Goal: Task Accomplishment & Management: Use online tool/utility

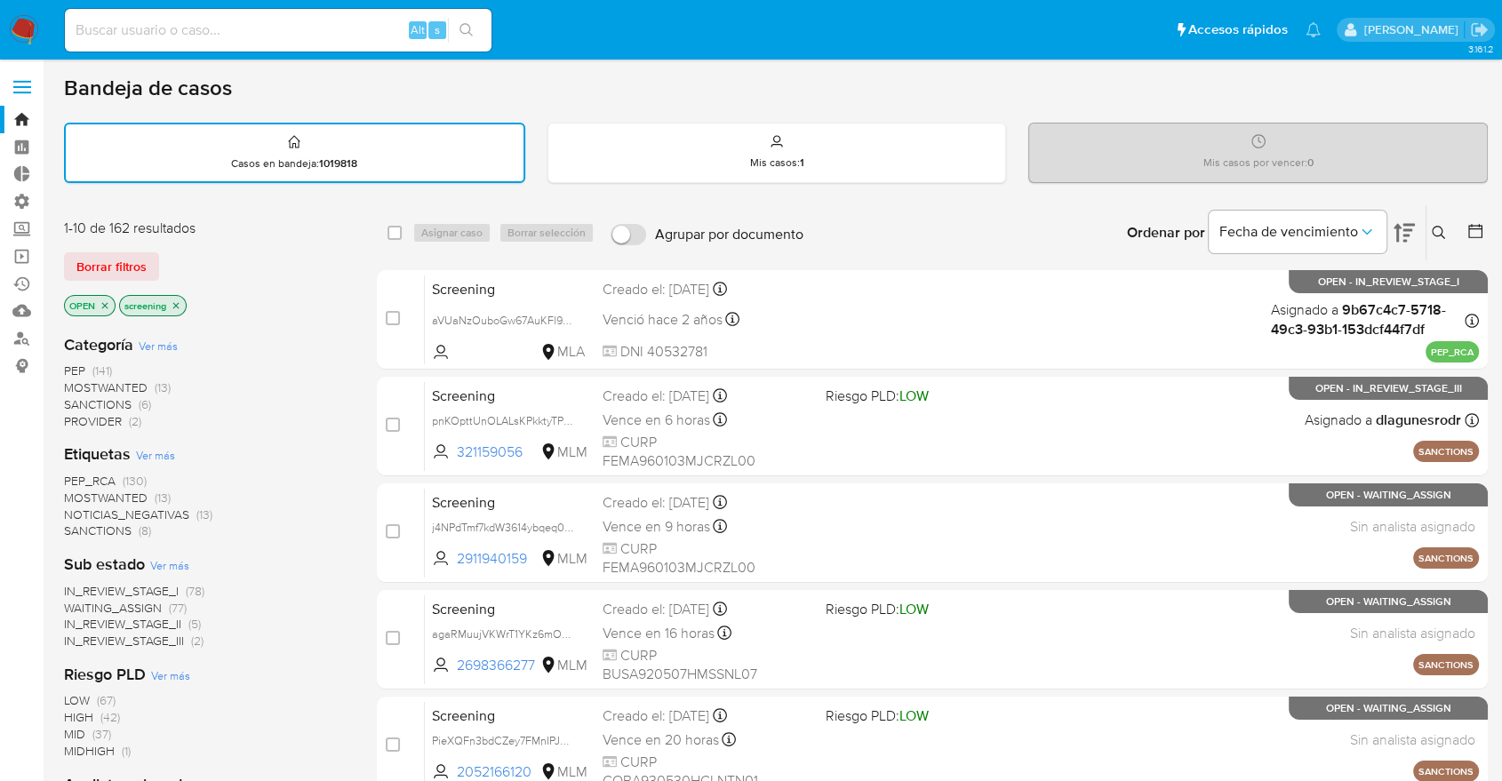
click at [76, 524] on span "SANCTIONS" at bounding box center [98, 531] width 68 height 18
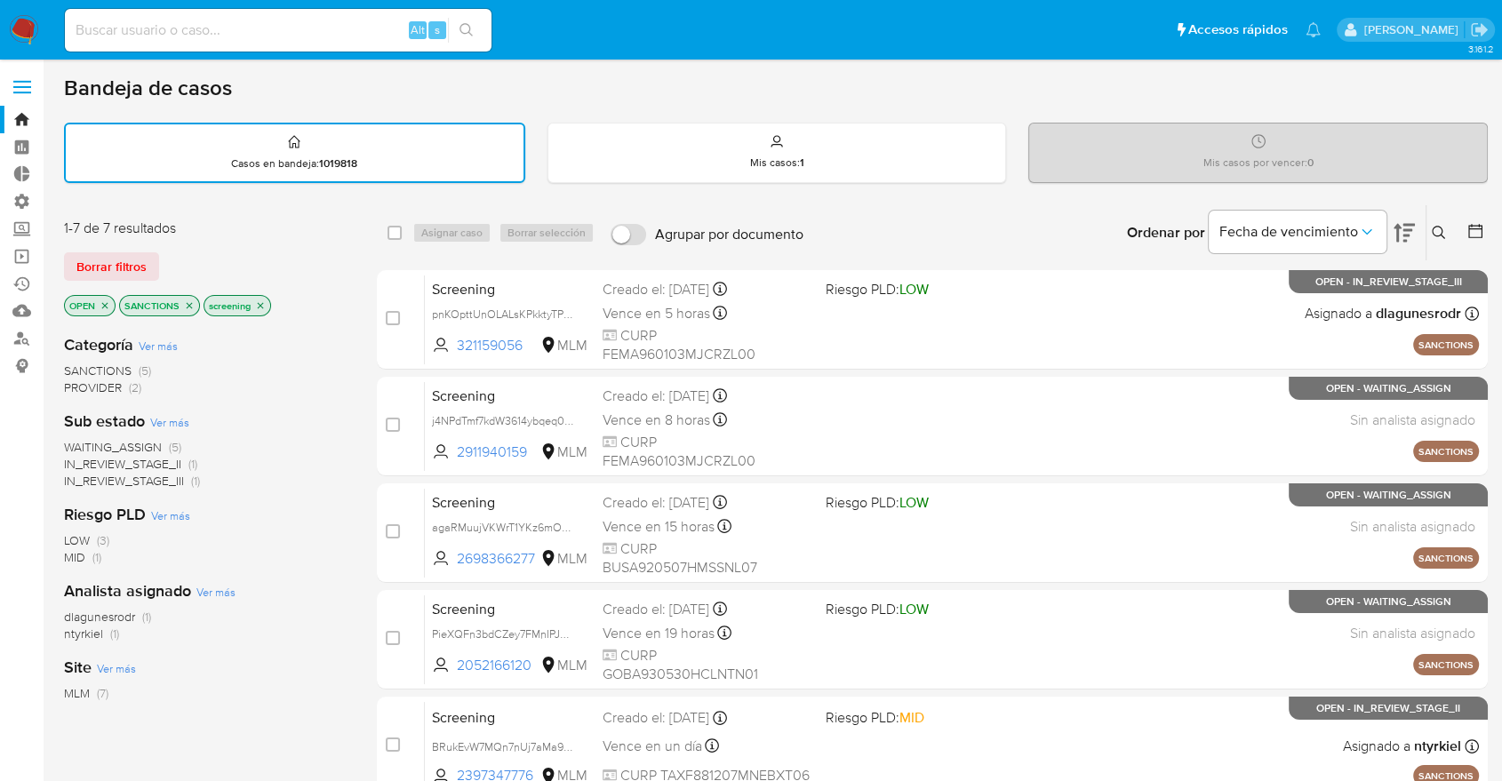
click at [190, 304] on icon "close-filter" at bounding box center [189, 305] width 11 height 11
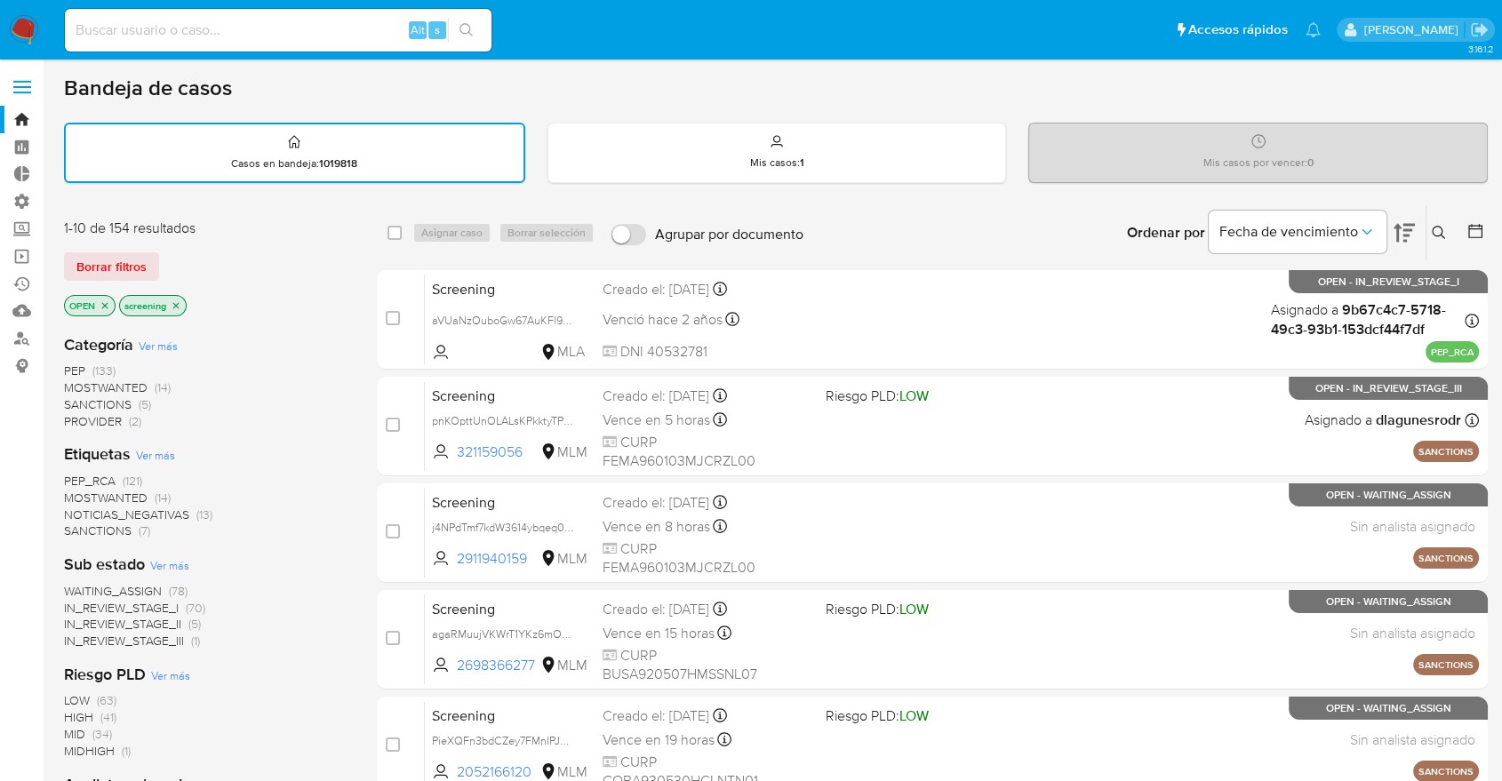
click at [184, 261] on div "Borrar filtros" at bounding box center [206, 266] width 284 height 28
click at [171, 257] on div "Borrar filtros" at bounding box center [206, 266] width 284 height 28
click at [167, 257] on div "Borrar filtros" at bounding box center [206, 266] width 284 height 28
click at [57, 201] on main "3.161.2" at bounding box center [751, 734] width 1502 height 1469
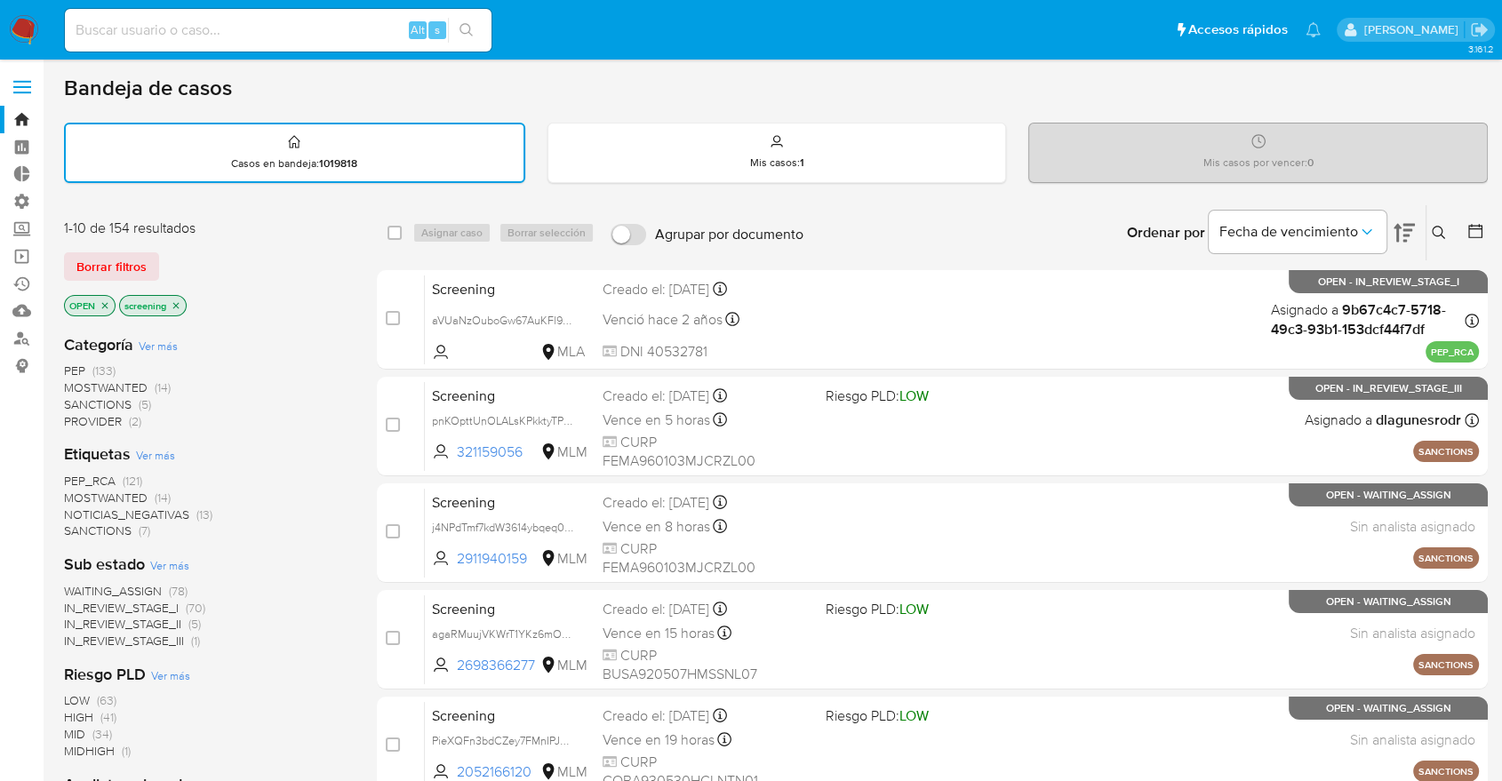
click at [172, 261] on div "Borrar filtros" at bounding box center [206, 266] width 284 height 28
click at [339, 261] on div "Borrar filtros" at bounding box center [206, 266] width 284 height 28
click at [204, 247] on div "1-10 de 154 resultados Borrar filtros OPEN screening" at bounding box center [206, 269] width 284 height 101
click at [170, 252] on div "Borrar filtros" at bounding box center [206, 266] width 284 height 28
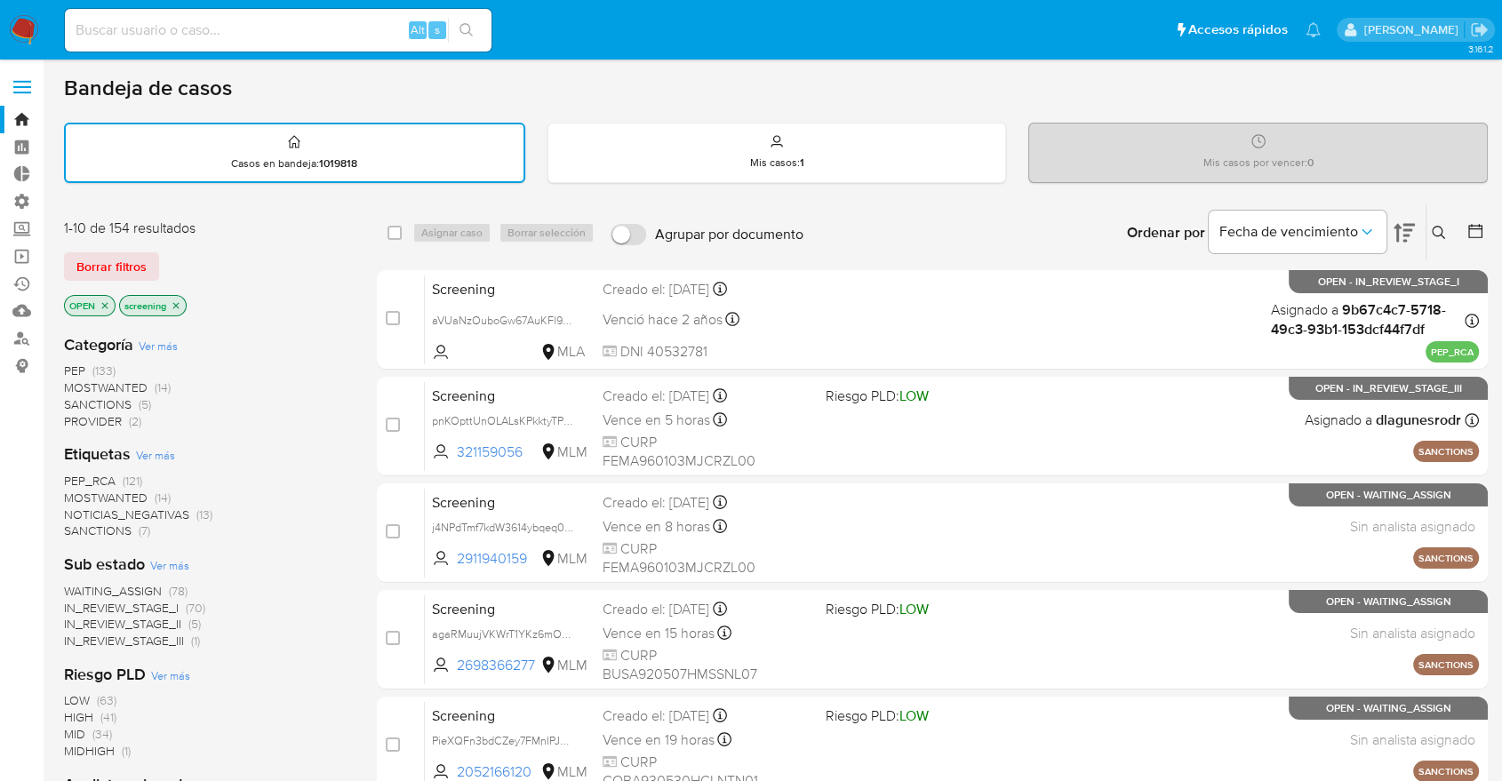
click at [77, 531] on span "SANCTIONS" at bounding box center [98, 531] width 68 height 18
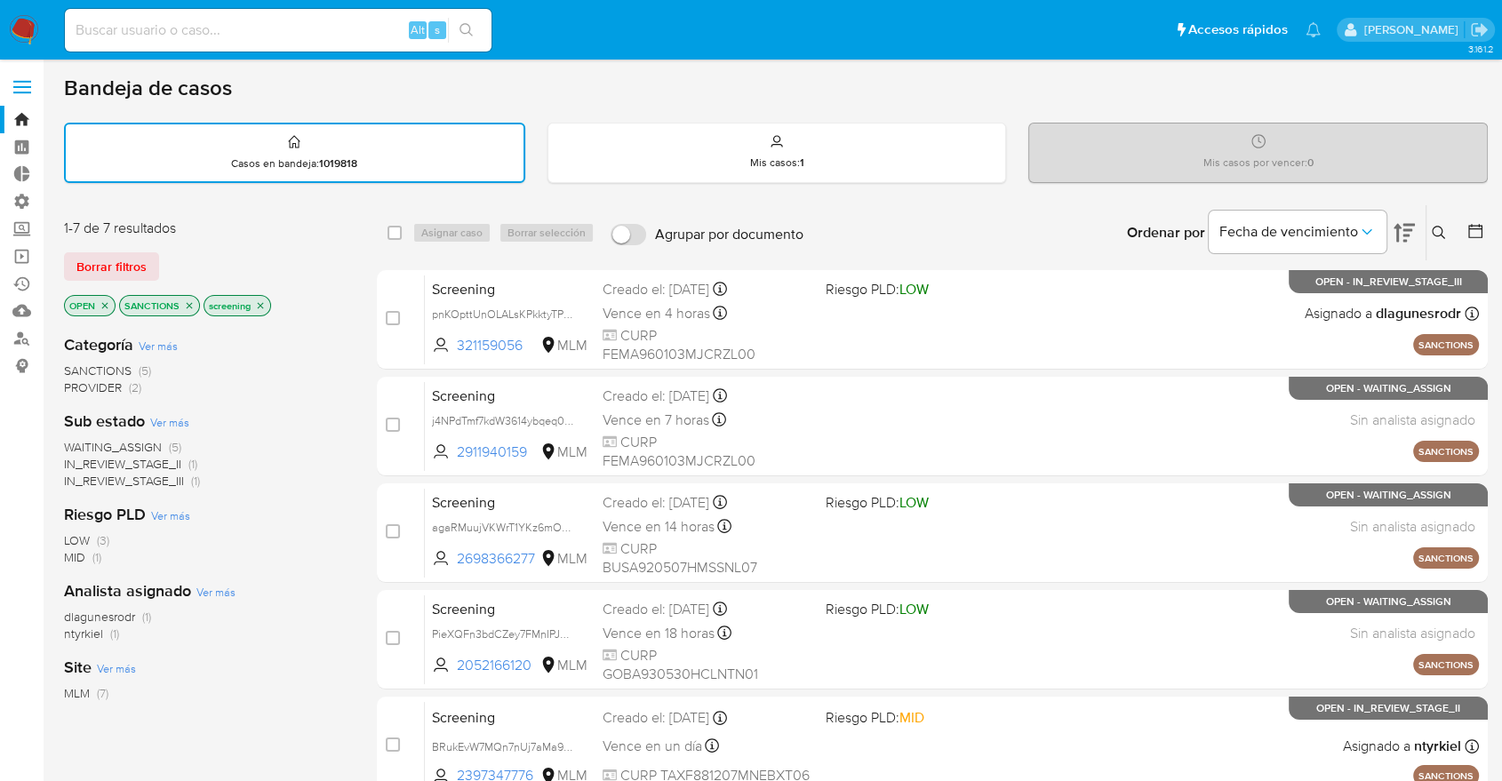
click at [188, 304] on icon "close-filter" at bounding box center [190, 305] width 6 height 6
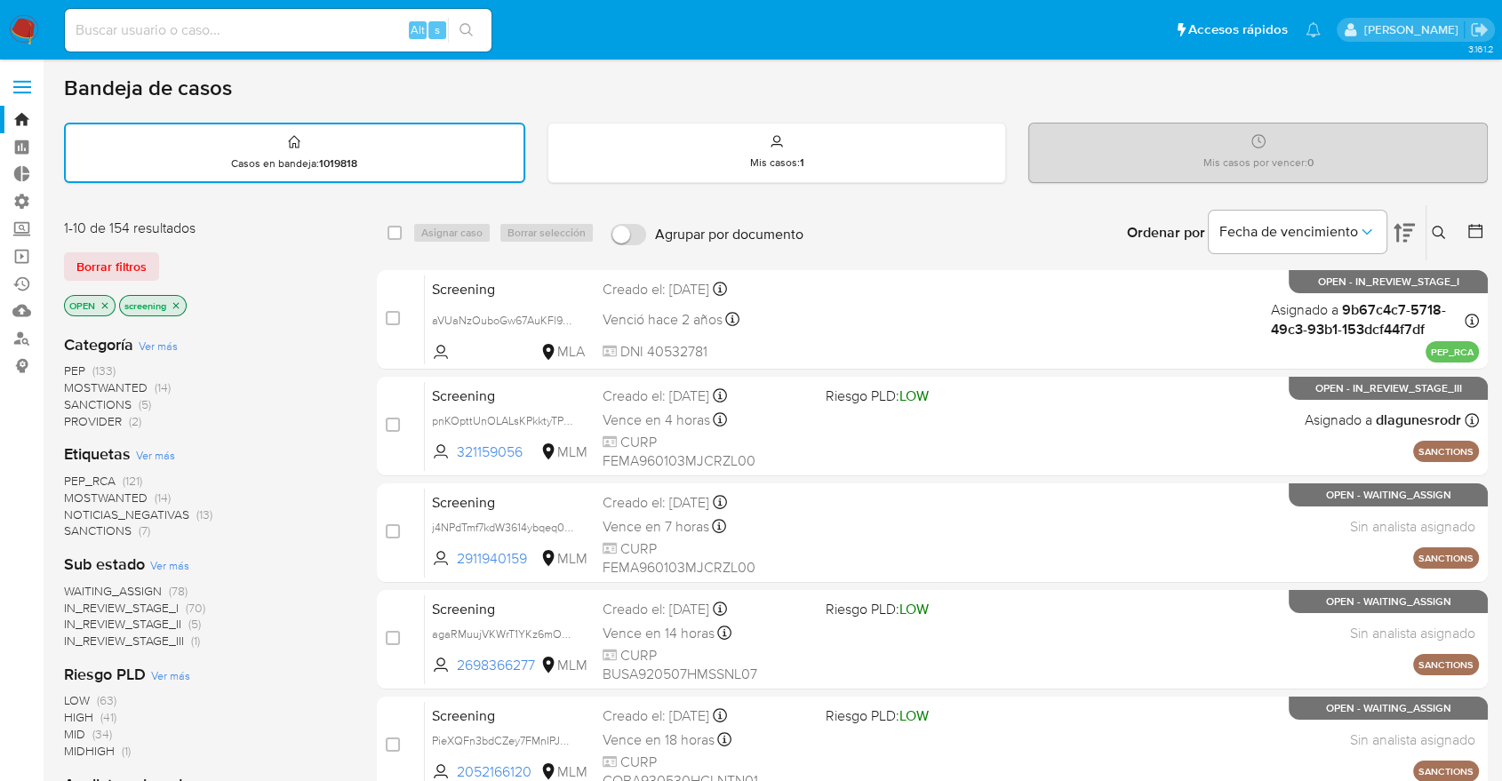
click at [71, 491] on span "MOSTWANTED" at bounding box center [106, 498] width 84 height 18
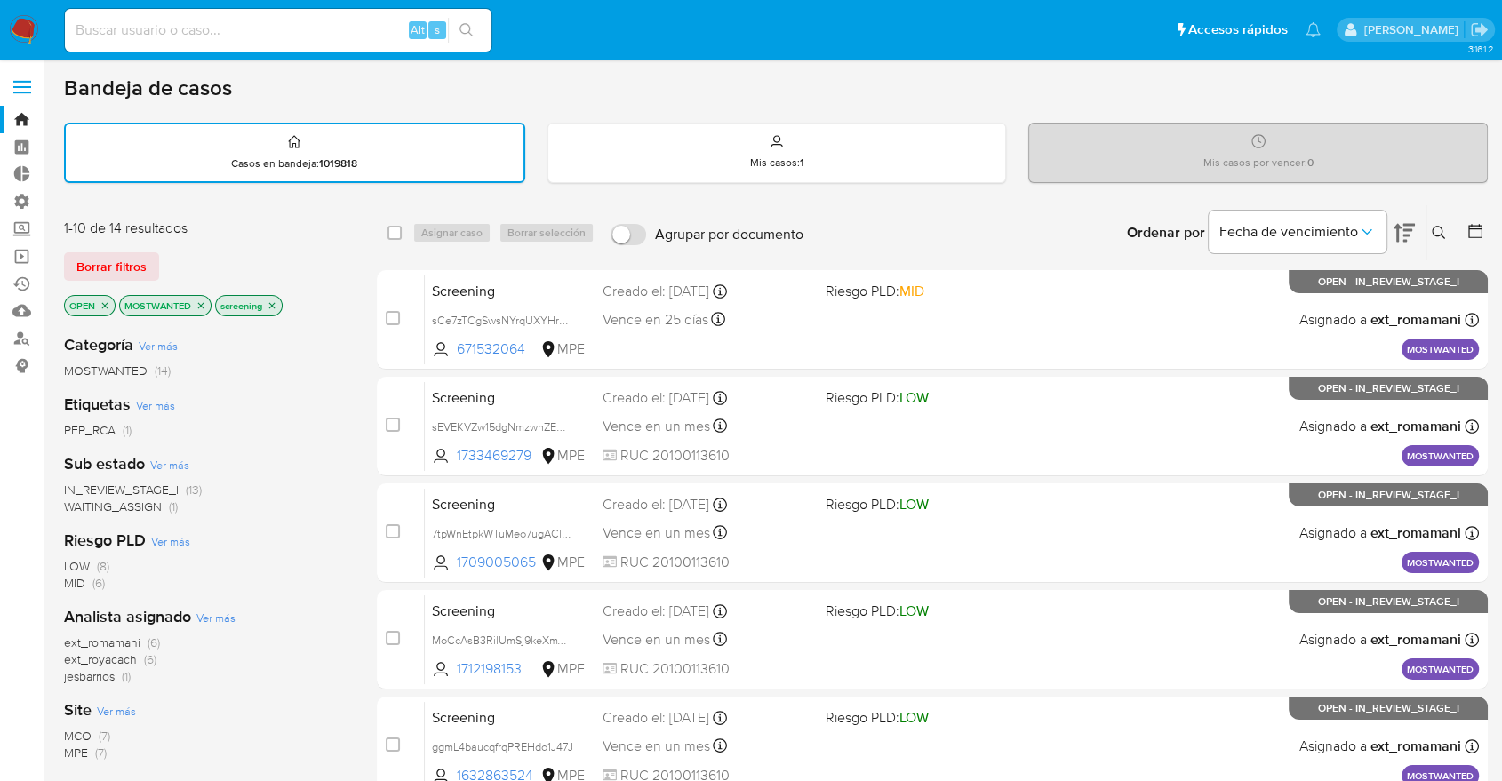
click at [200, 304] on icon "close-filter" at bounding box center [201, 305] width 11 height 11
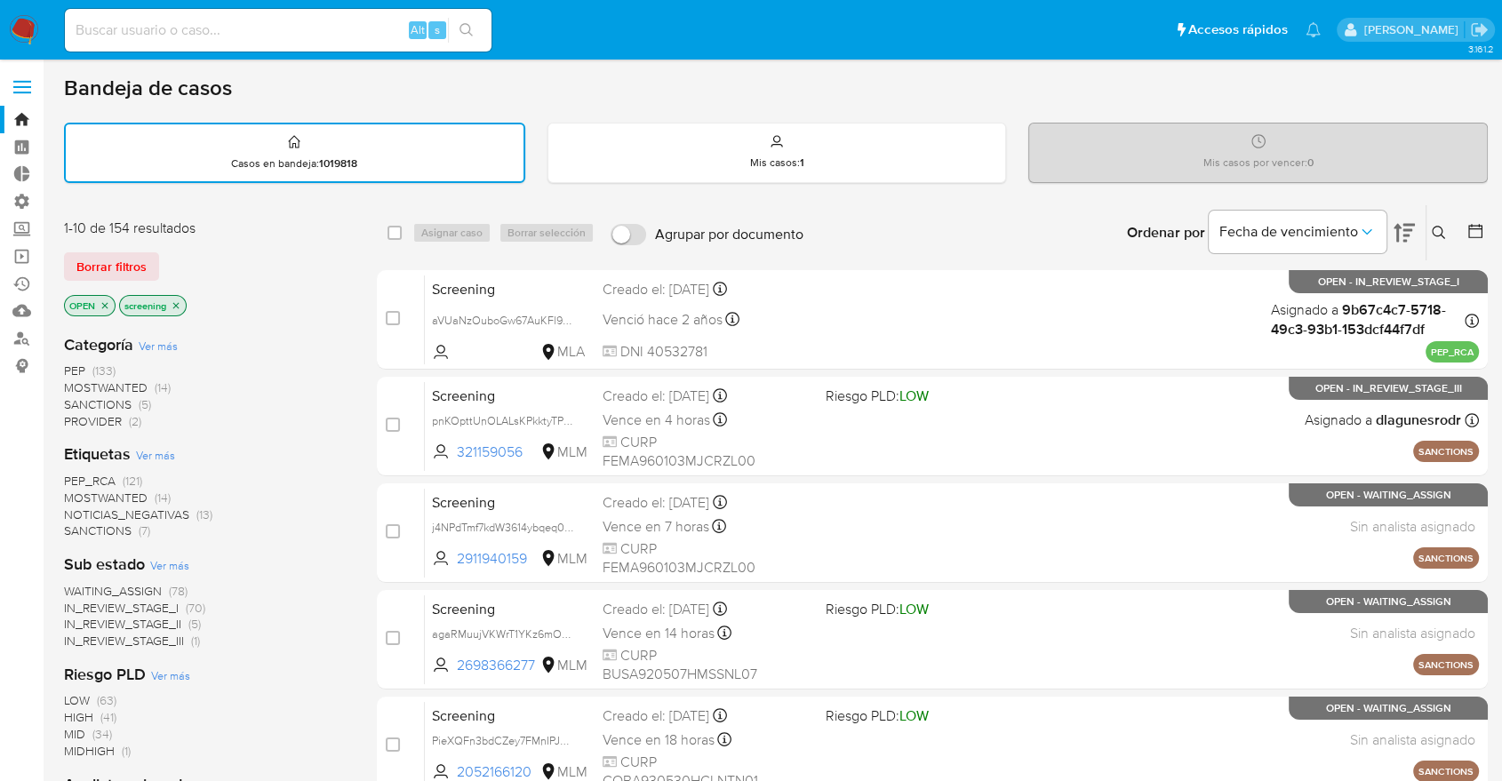
click at [70, 475] on span "PEP_RCA" at bounding box center [90, 481] width 52 height 18
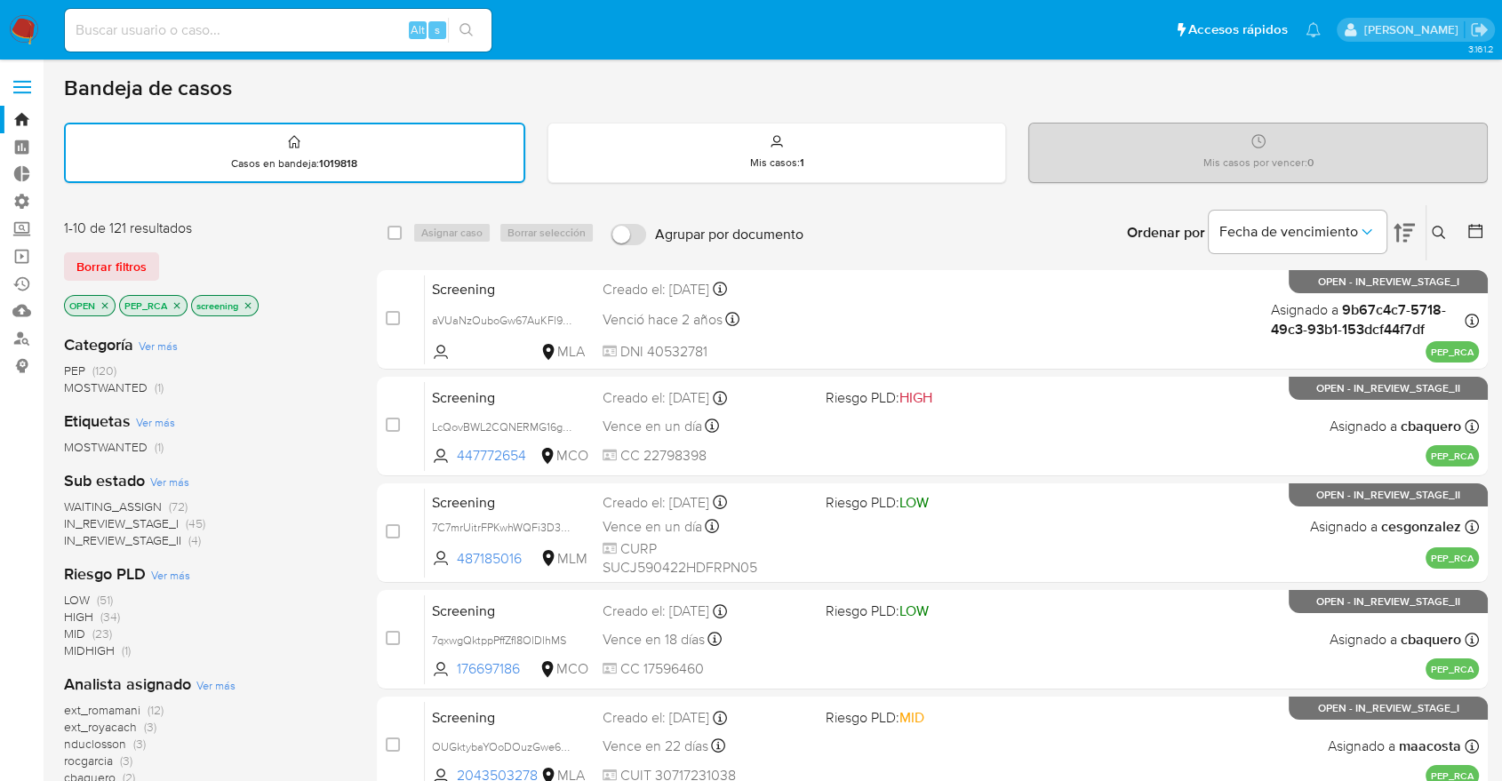
click at [175, 301] on icon "close-filter" at bounding box center [177, 305] width 11 height 11
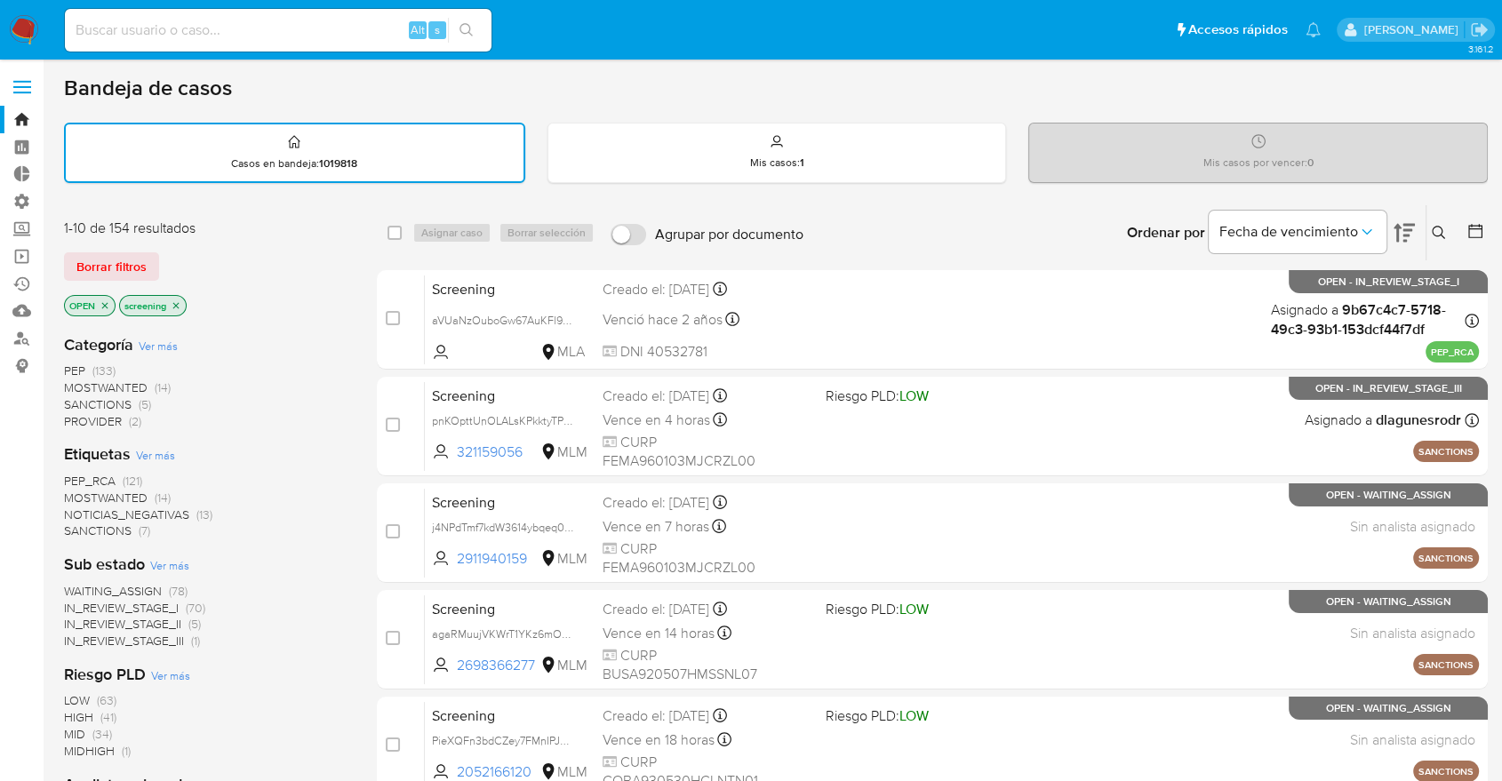
click at [166, 256] on div "Borrar filtros" at bounding box center [206, 266] width 284 height 28
click at [165, 260] on div "Borrar filtros" at bounding box center [206, 266] width 284 height 28
click at [164, 260] on div "Borrar filtros" at bounding box center [206, 266] width 284 height 28
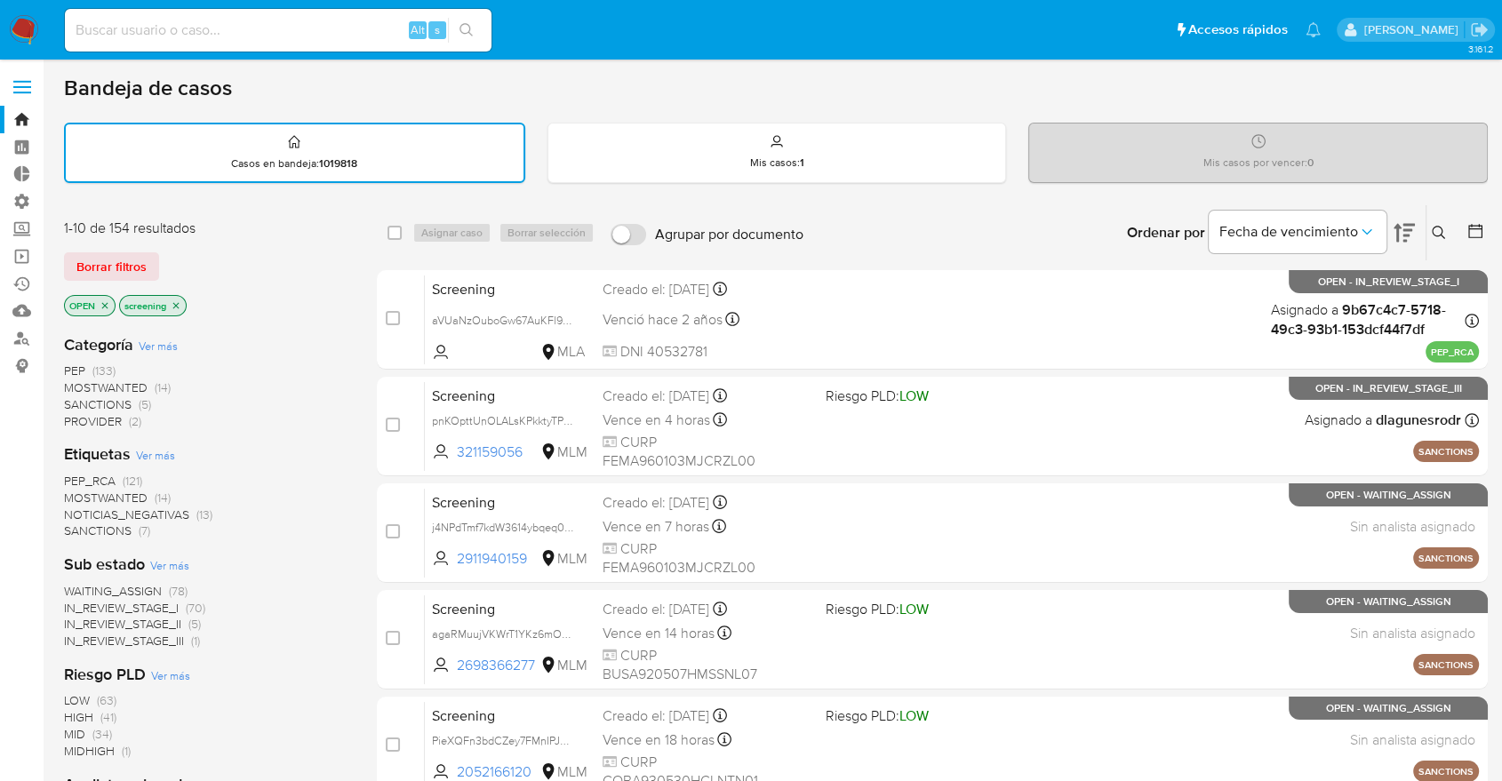
click at [165, 257] on div "Borrar filtros" at bounding box center [206, 266] width 284 height 28
click at [48, 240] on main "3.161.2" at bounding box center [751, 734] width 1502 height 1469
click at [71, 476] on span "PEP_RCA" at bounding box center [90, 481] width 52 height 18
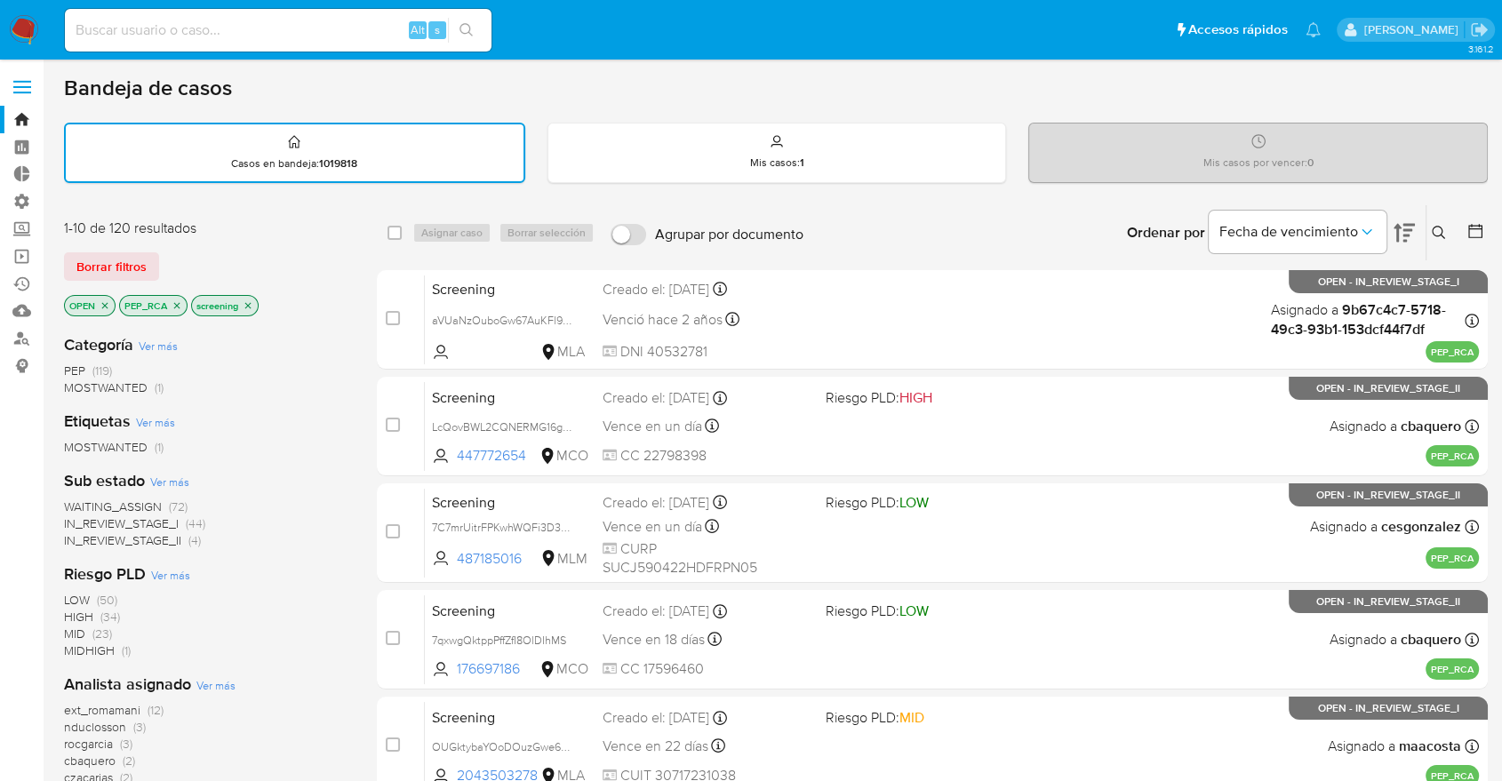
click at [175, 307] on icon "close-filter" at bounding box center [177, 305] width 11 height 11
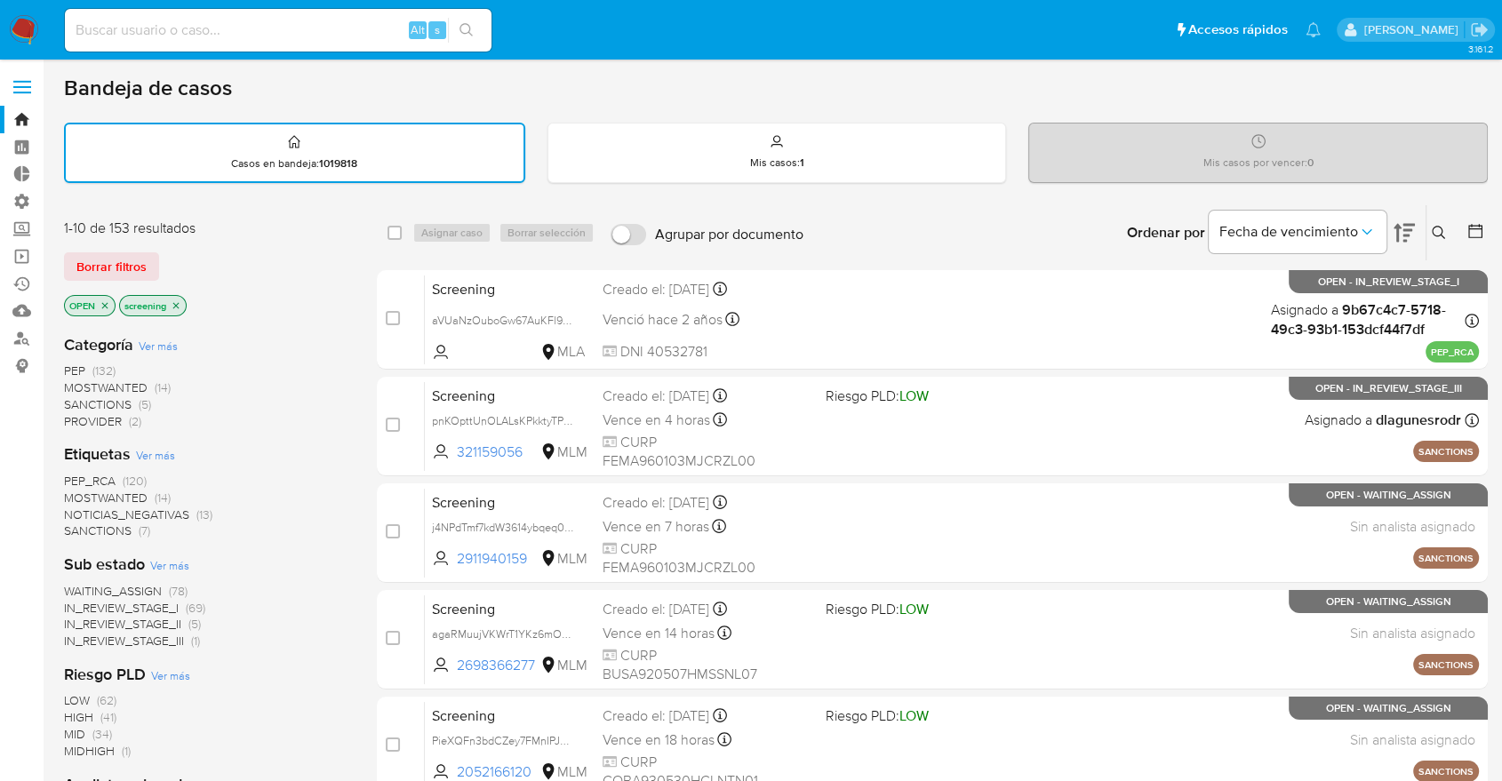
click at [76, 496] on span "MOSTWANTED" at bounding box center [106, 498] width 84 height 18
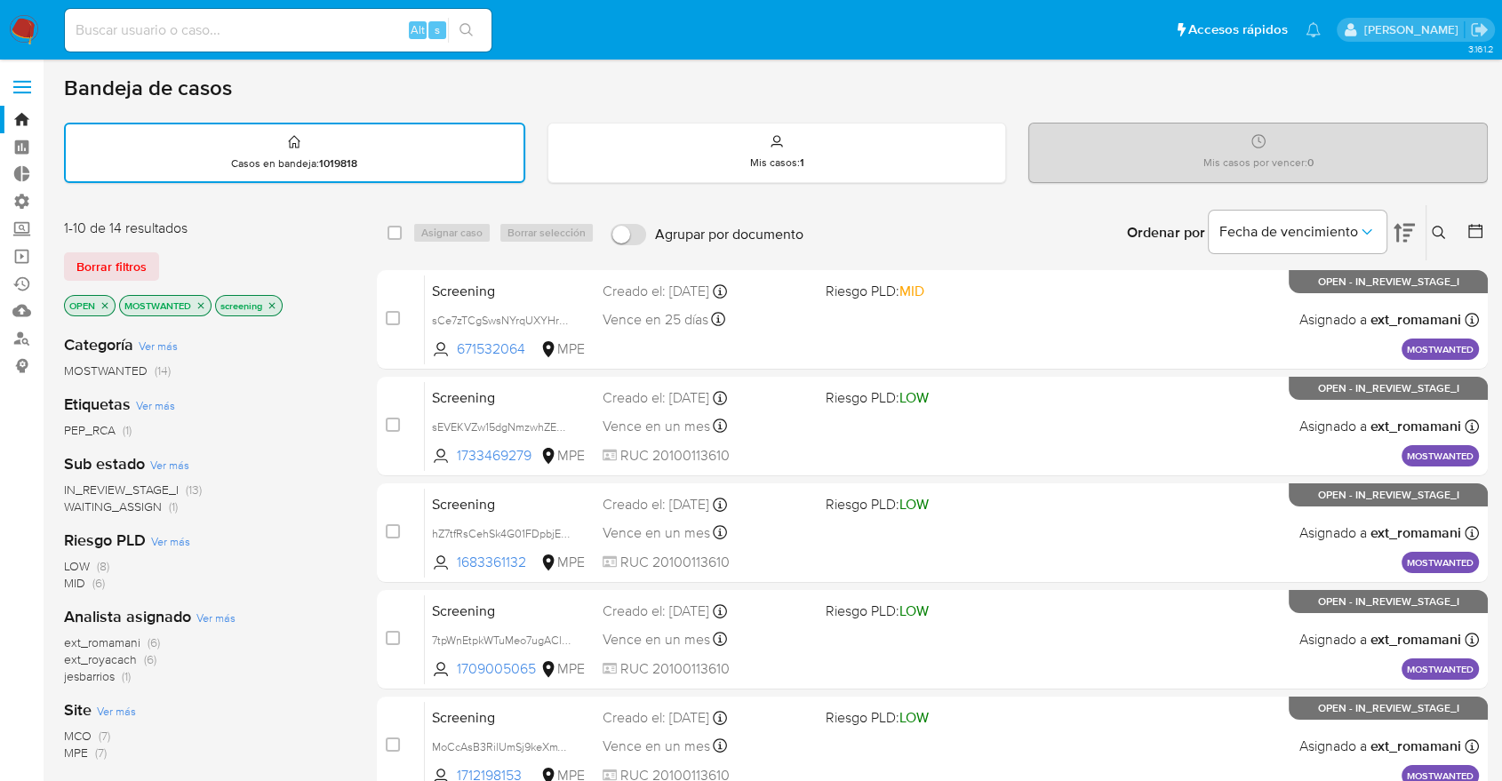
click at [199, 305] on icon "close-filter" at bounding box center [201, 305] width 6 height 6
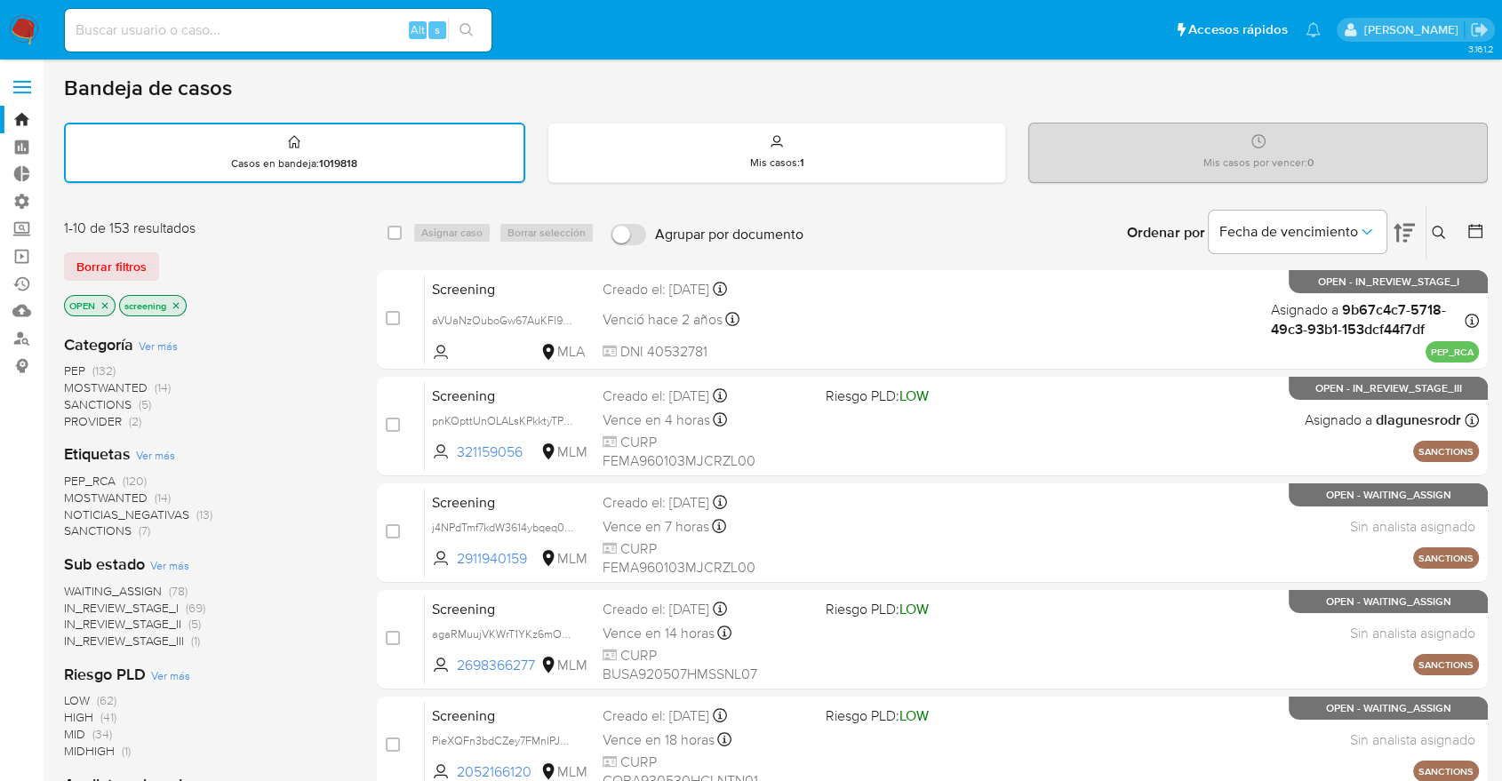
click at [68, 476] on span "PEP_RCA" at bounding box center [90, 481] width 52 height 18
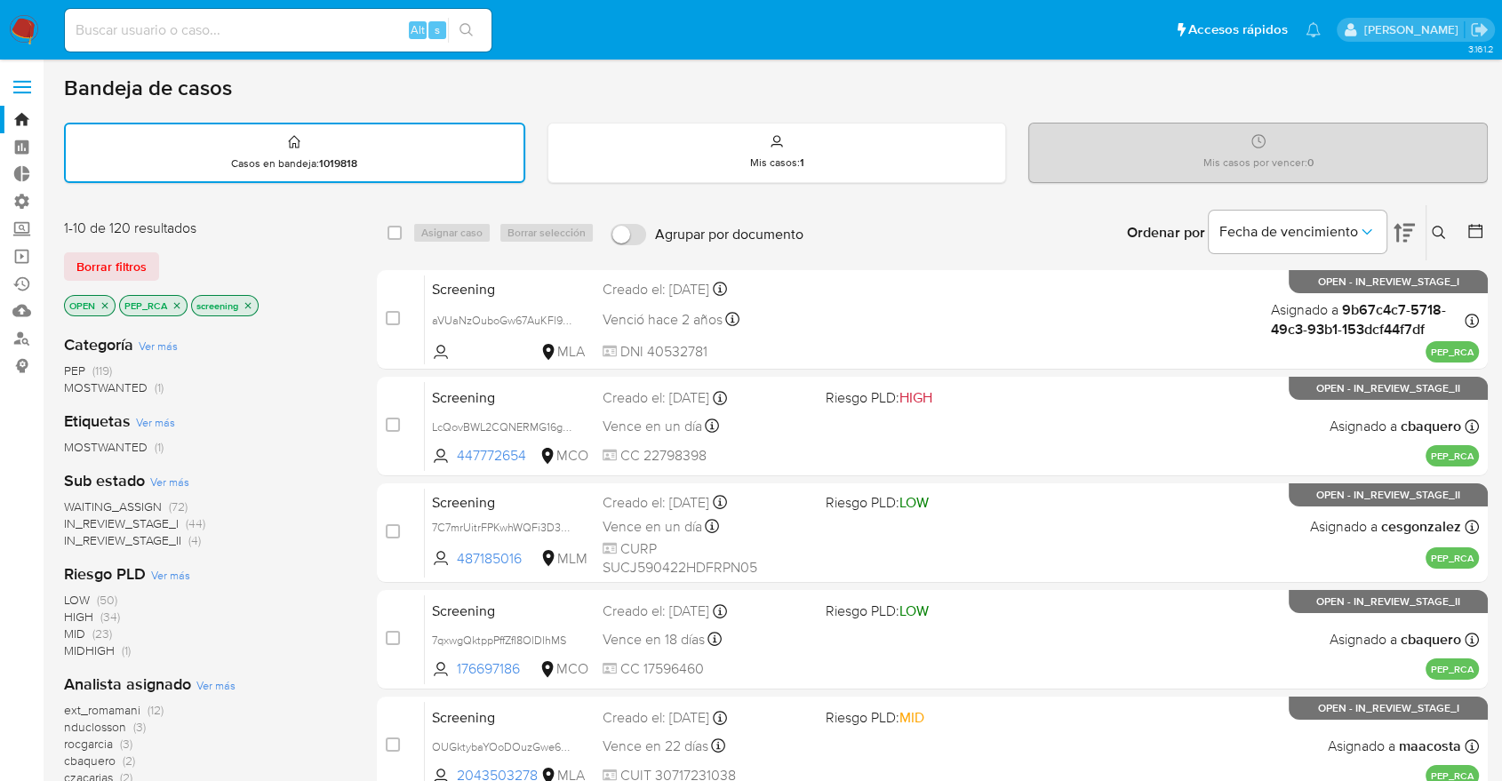
click at [81, 498] on span "WAITING_ASSIGN" at bounding box center [113, 507] width 98 height 18
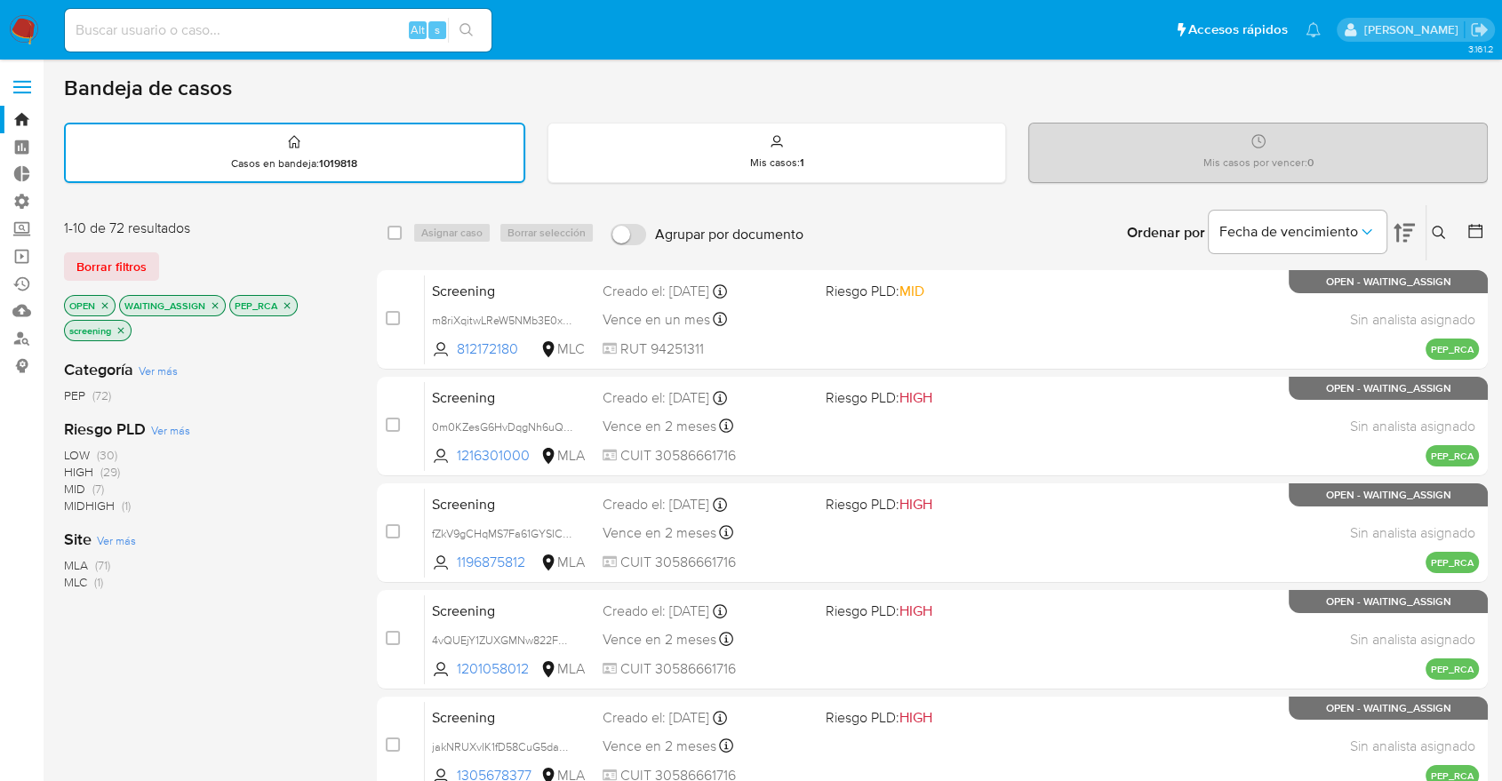
click at [175, 260] on div "Borrar filtros" at bounding box center [206, 266] width 284 height 28
click at [214, 301] on icon "close-filter" at bounding box center [215, 305] width 11 height 11
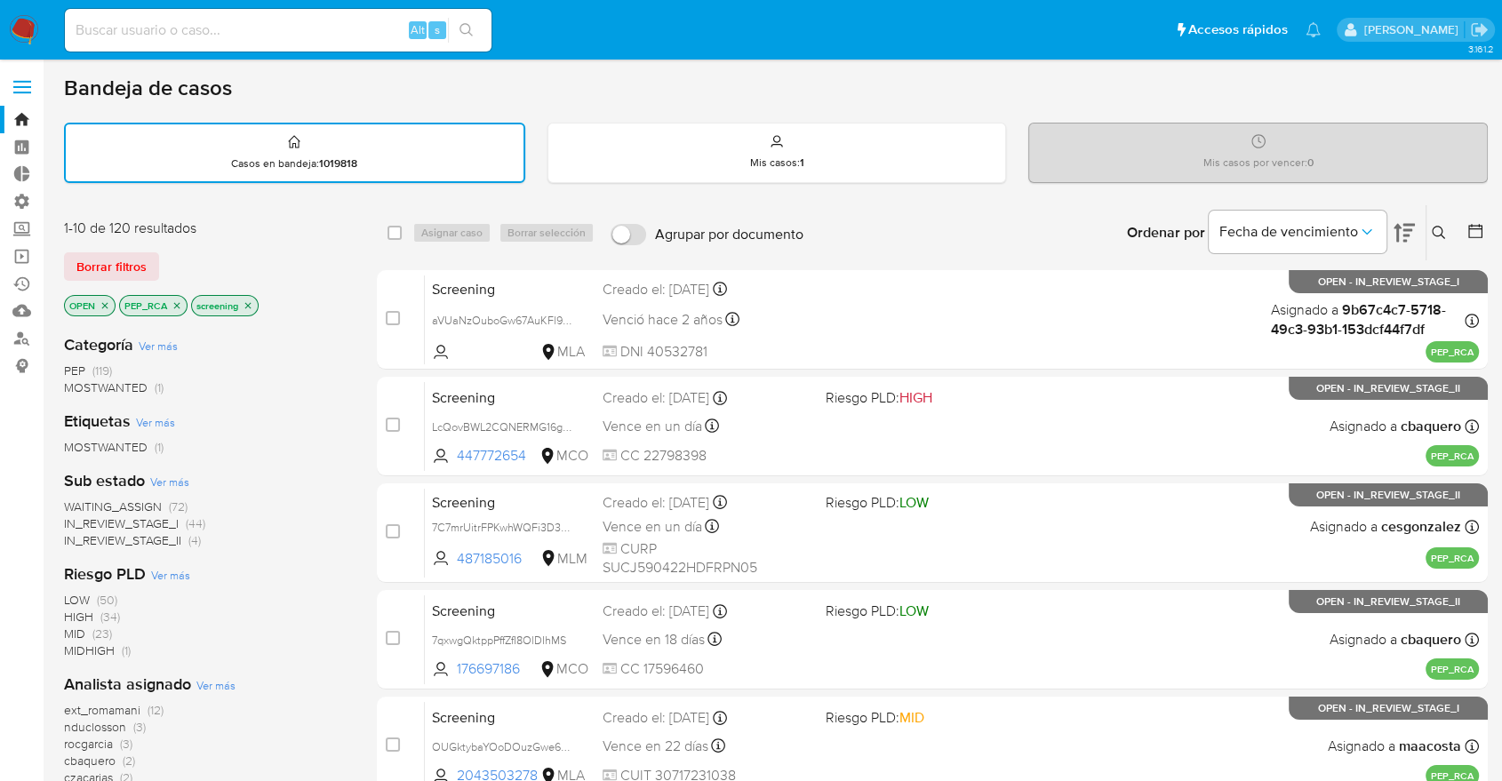
click at [177, 304] on icon "close-filter" at bounding box center [177, 305] width 6 height 6
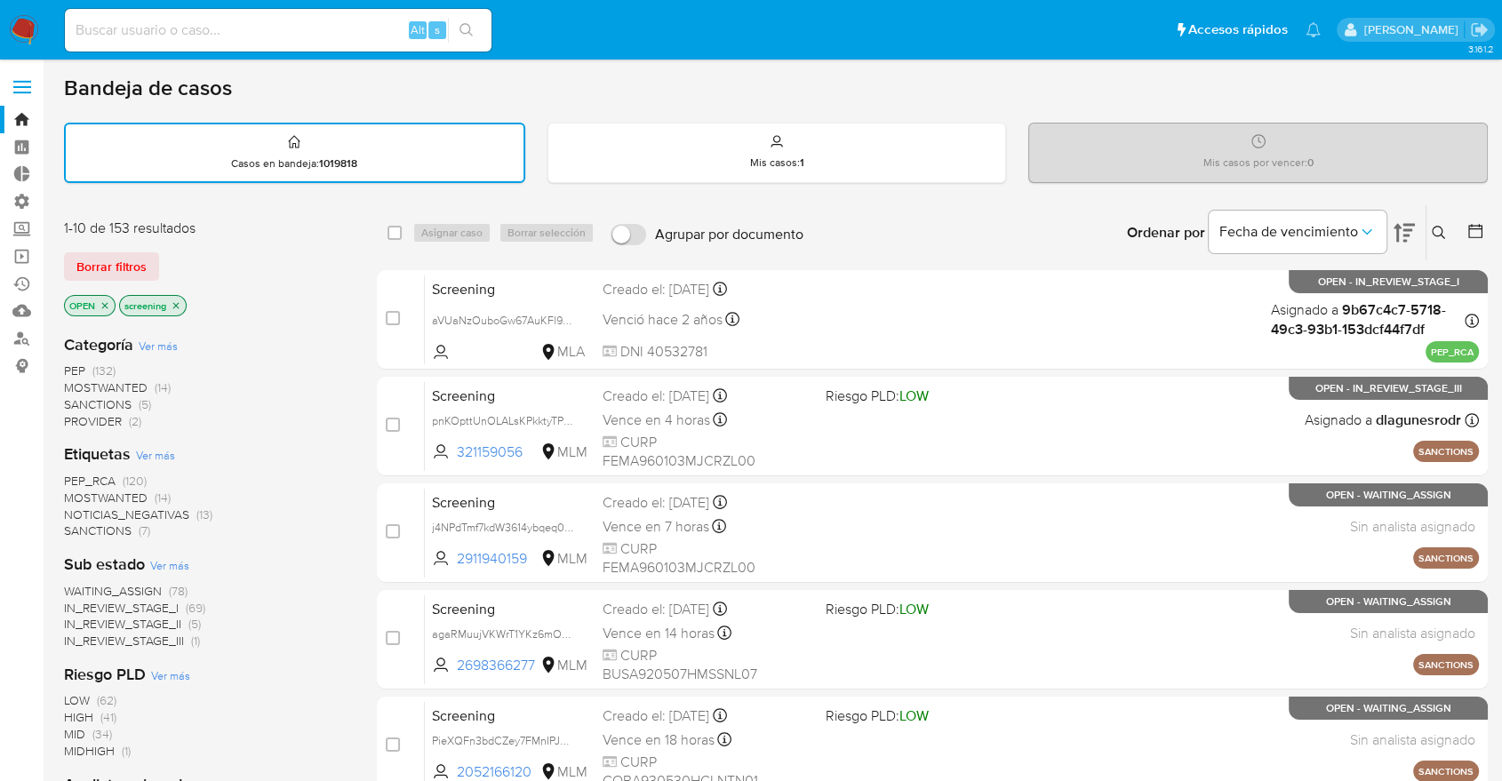
click at [168, 258] on div "Borrar filtros" at bounding box center [206, 266] width 284 height 28
click at [68, 478] on span "PEP_RCA" at bounding box center [90, 481] width 52 height 18
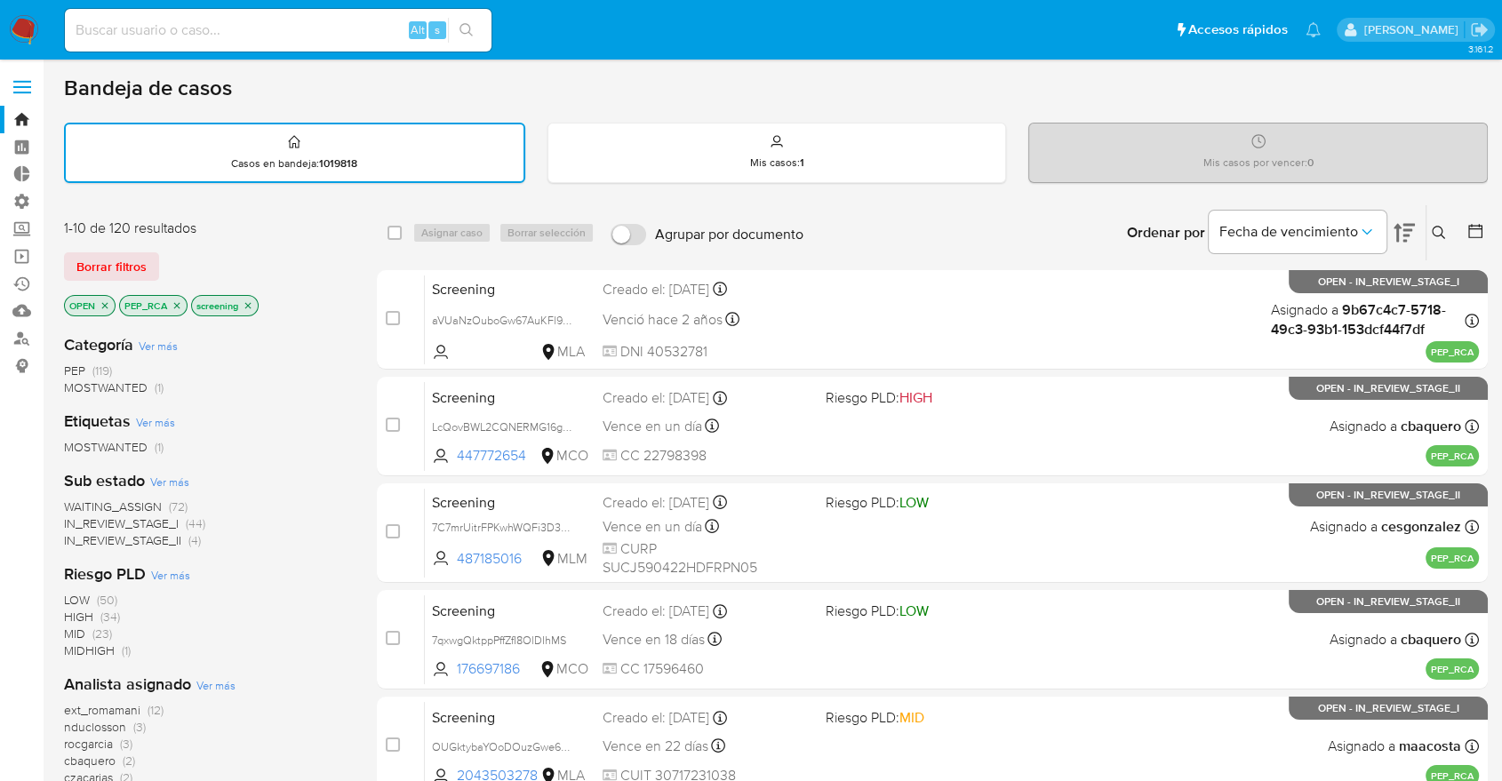
click at [172, 306] on icon "close-filter" at bounding box center [177, 305] width 11 height 11
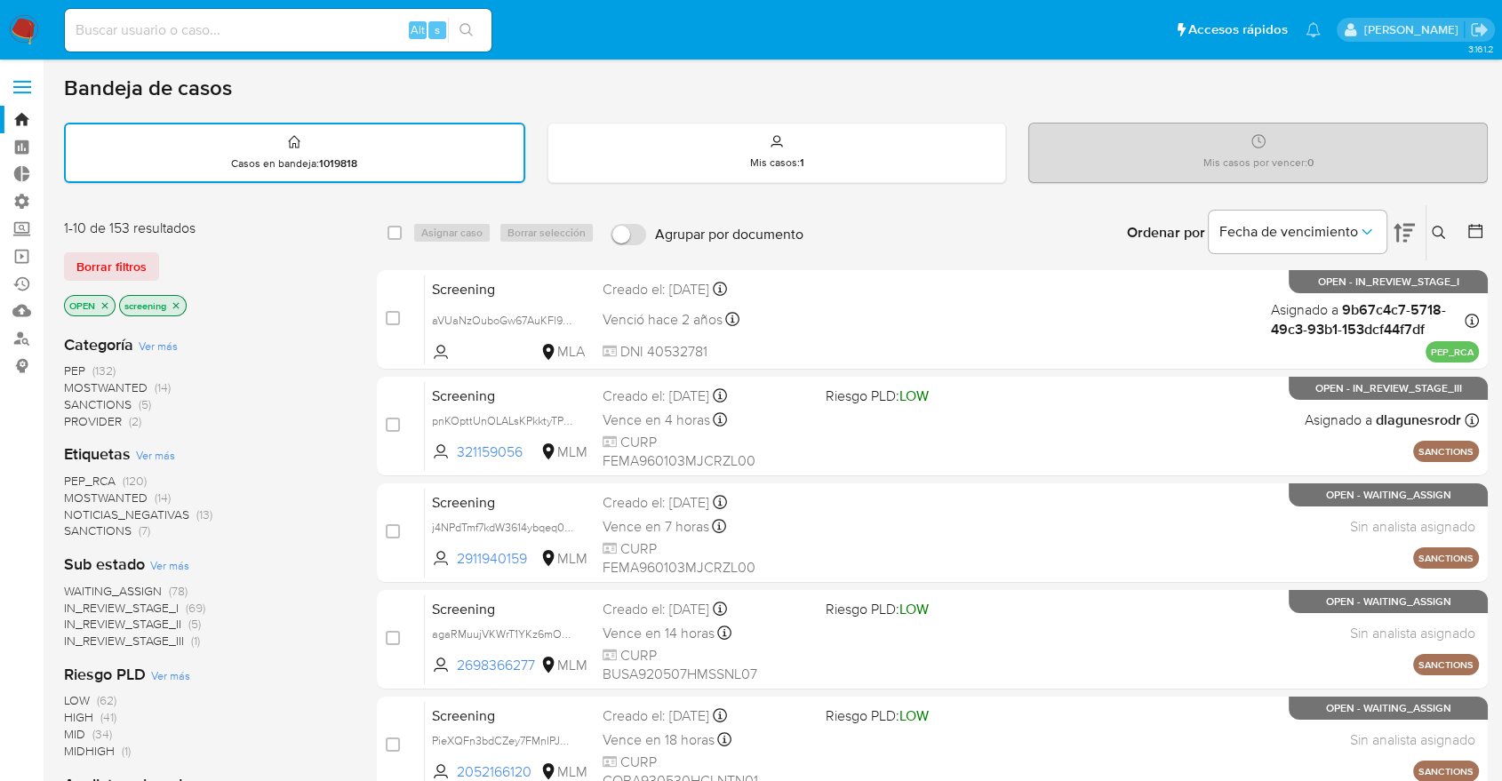
click at [170, 253] on div "Borrar filtros" at bounding box center [206, 266] width 284 height 28
click at [162, 259] on div "Borrar filtros" at bounding box center [206, 266] width 284 height 28
click at [160, 255] on div "Borrar filtros" at bounding box center [206, 266] width 284 height 28
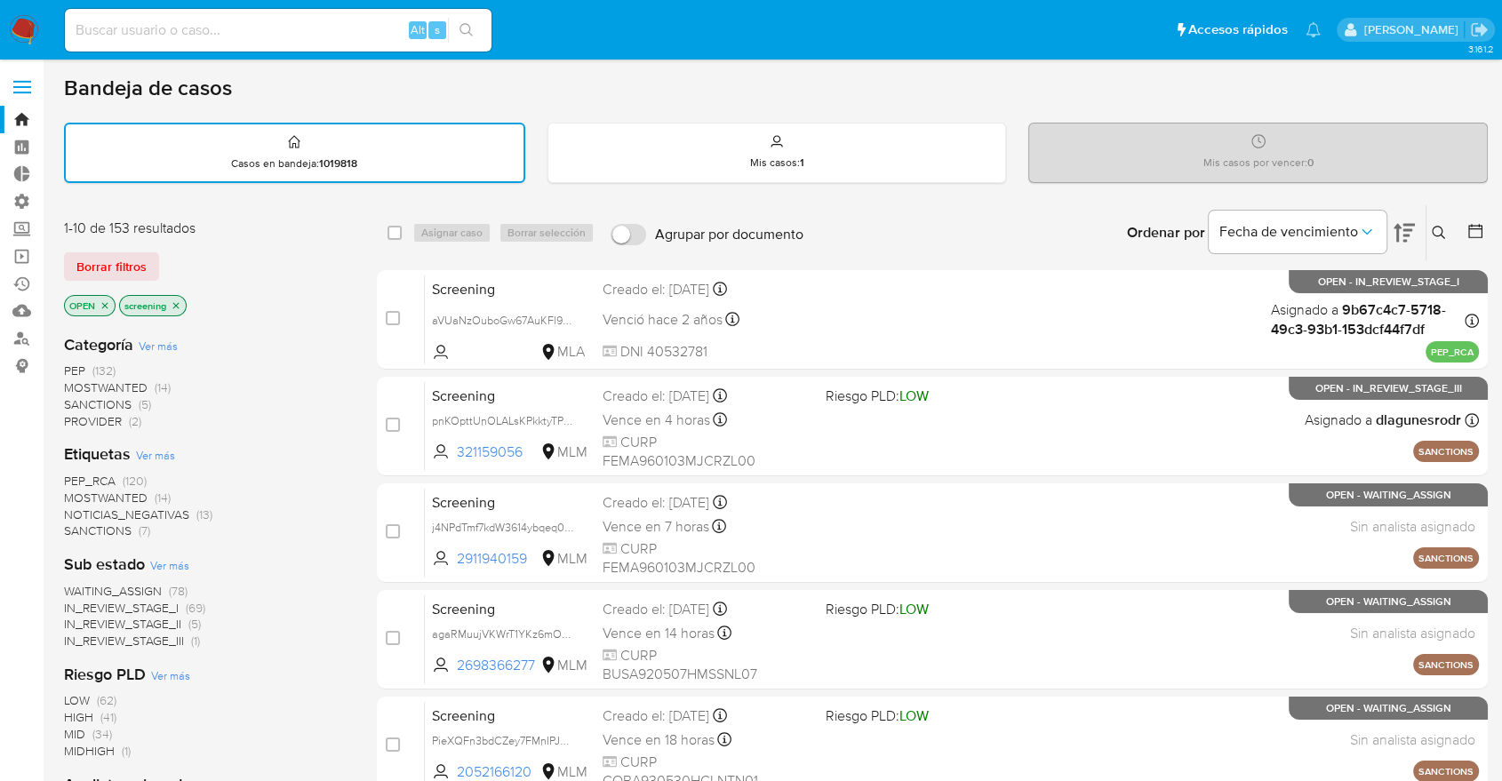
click at [160, 256] on div "Borrar filtros" at bounding box center [206, 266] width 284 height 28
click at [164, 255] on div "Borrar filtros" at bounding box center [206, 266] width 284 height 28
click at [195, 273] on div "Borrar filtros" at bounding box center [206, 266] width 284 height 28
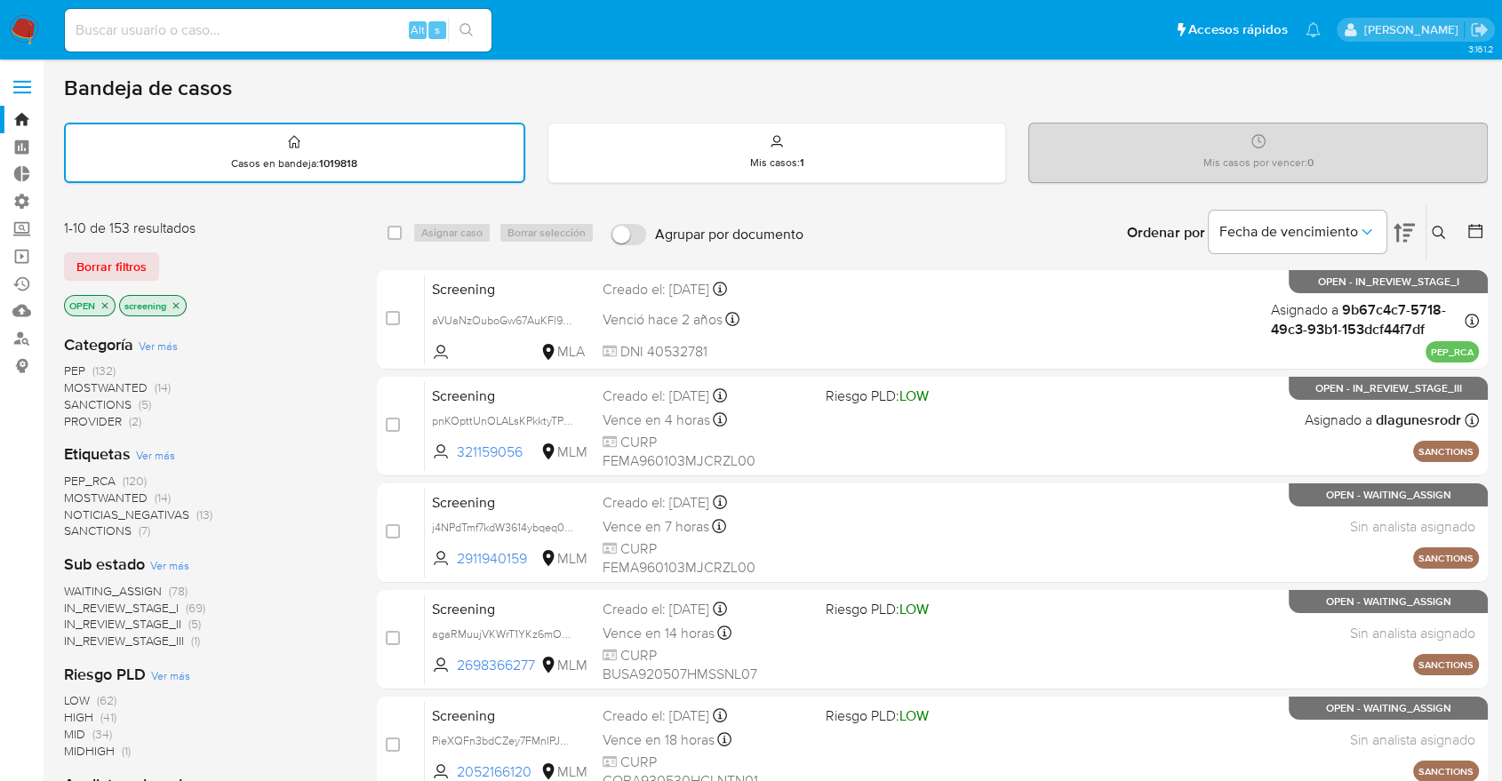
click at [259, 246] on div "1-10 de 153 resultados Borrar filtros OPEN screening" at bounding box center [206, 269] width 284 height 101
click at [76, 491] on span "MOSTWANTED" at bounding box center [106, 498] width 84 height 18
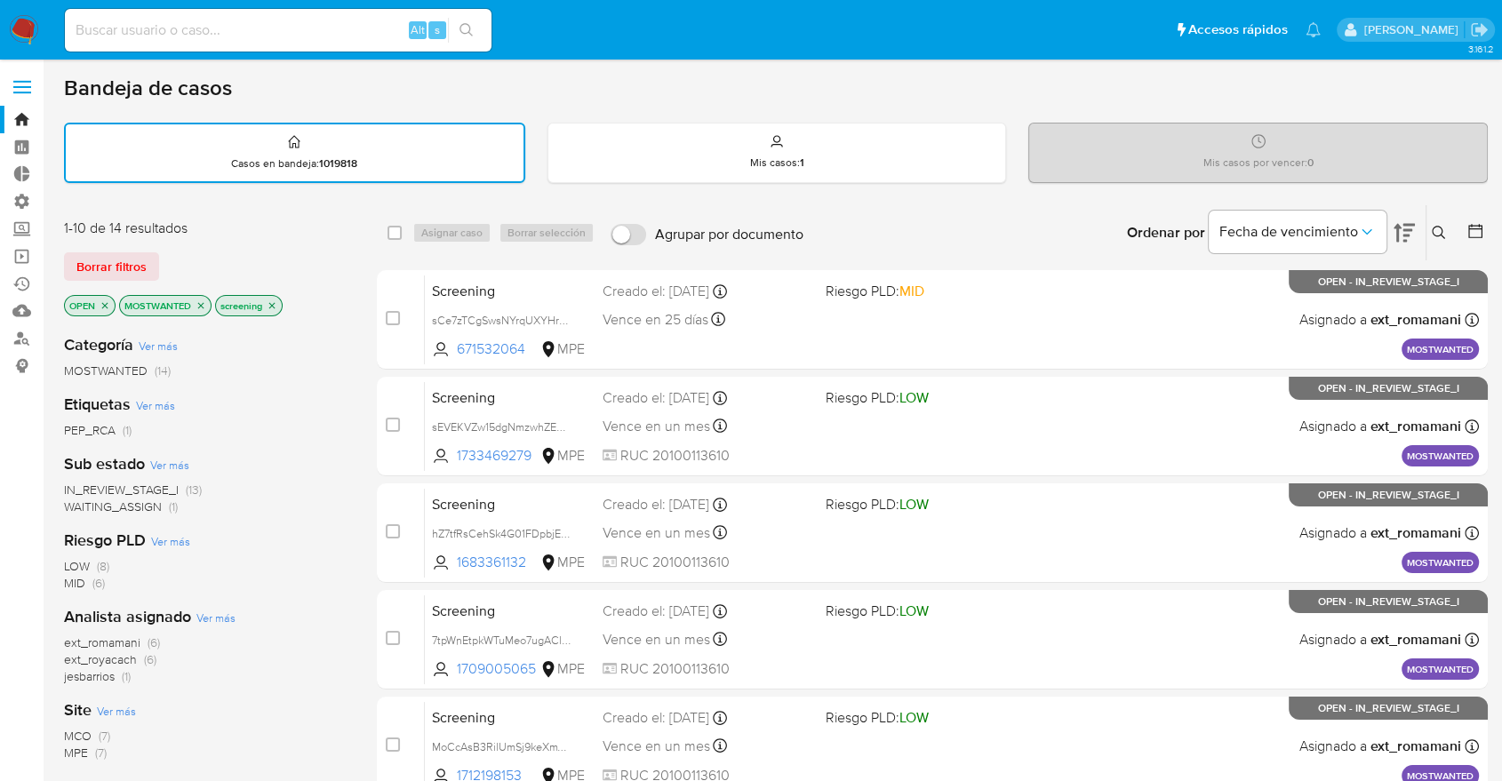
click at [201, 304] on icon "close-filter" at bounding box center [201, 305] width 6 height 6
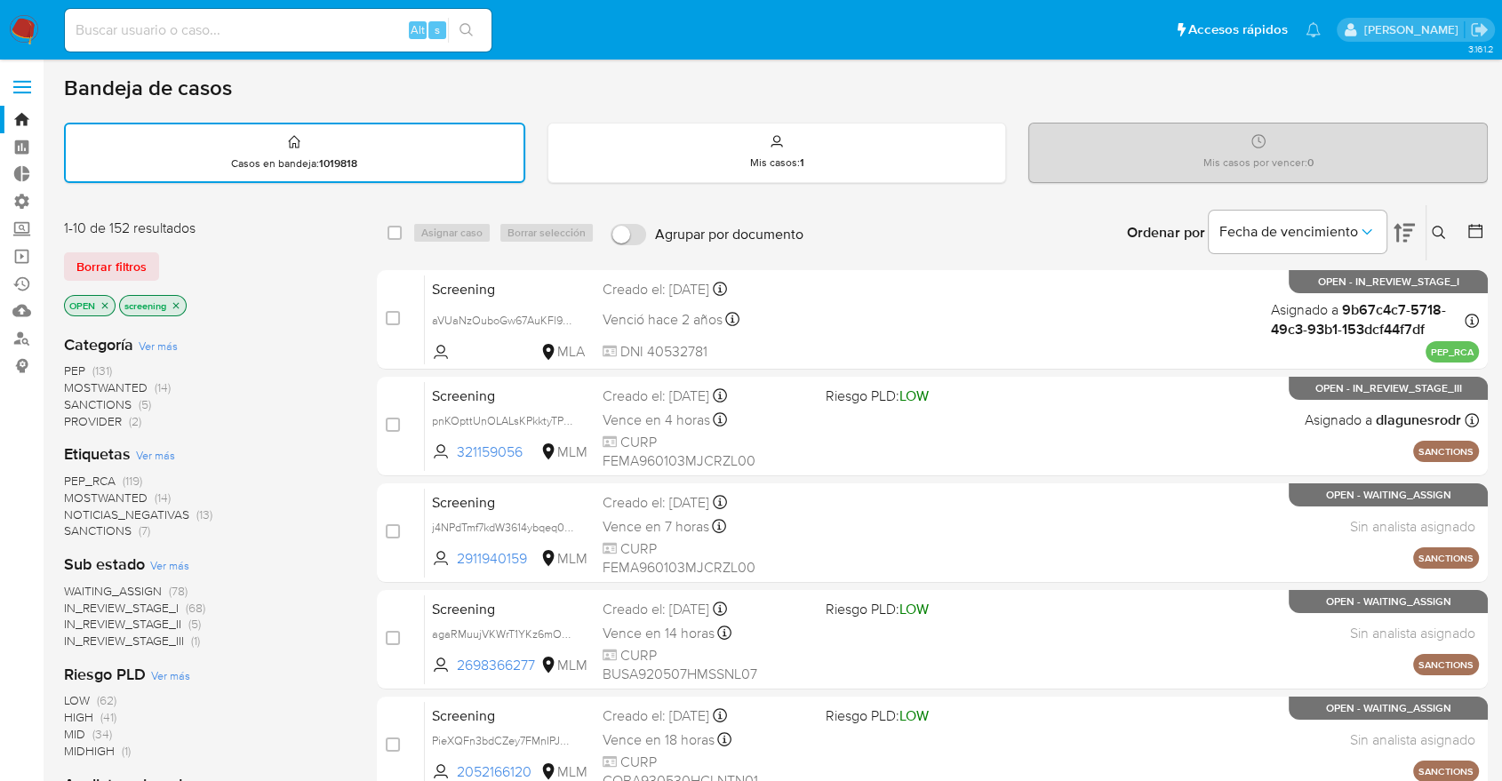
click at [180, 252] on div "Borrar filtros" at bounding box center [206, 266] width 284 height 28
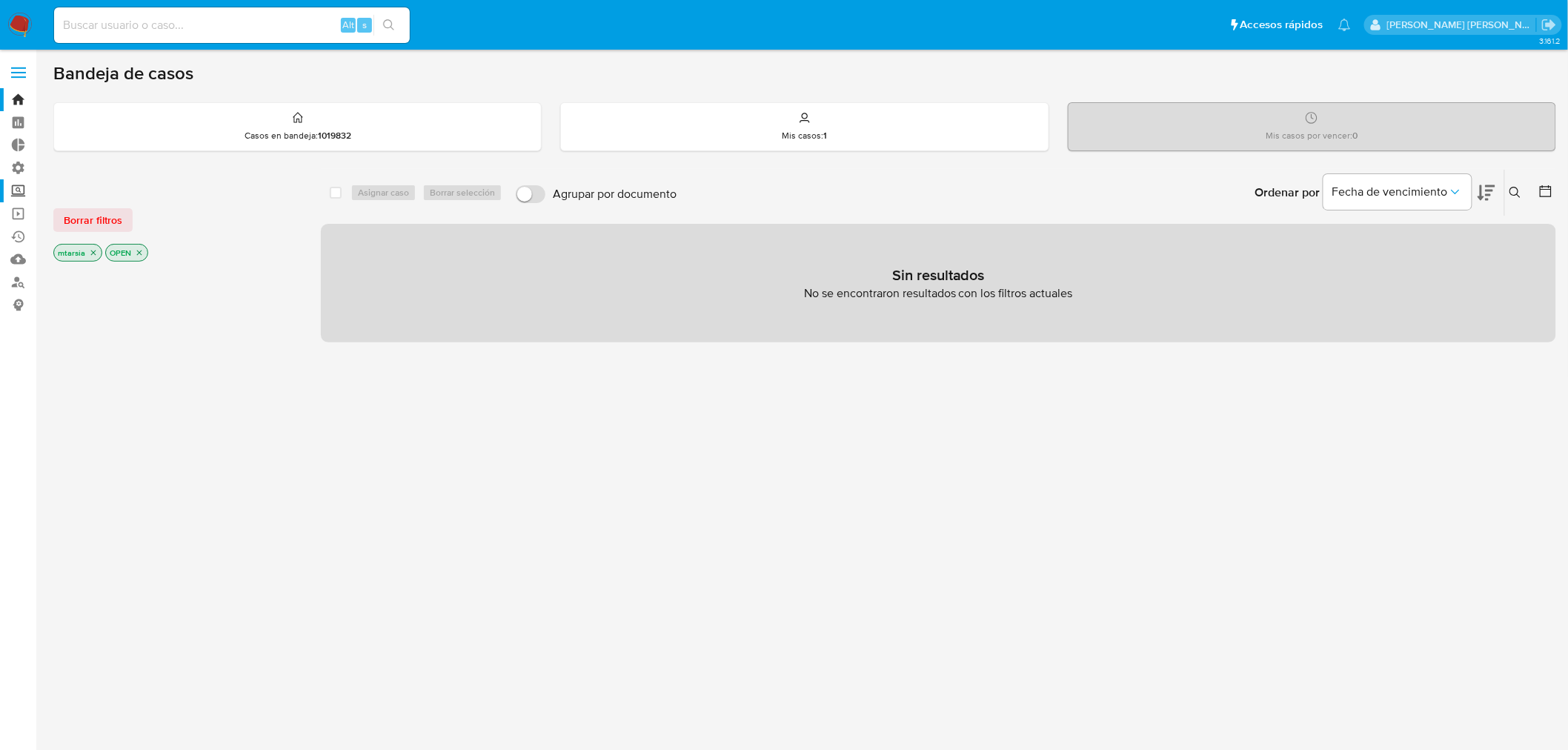
click at [26, 193] on label "Screening" at bounding box center [88, 191] width 177 height 23
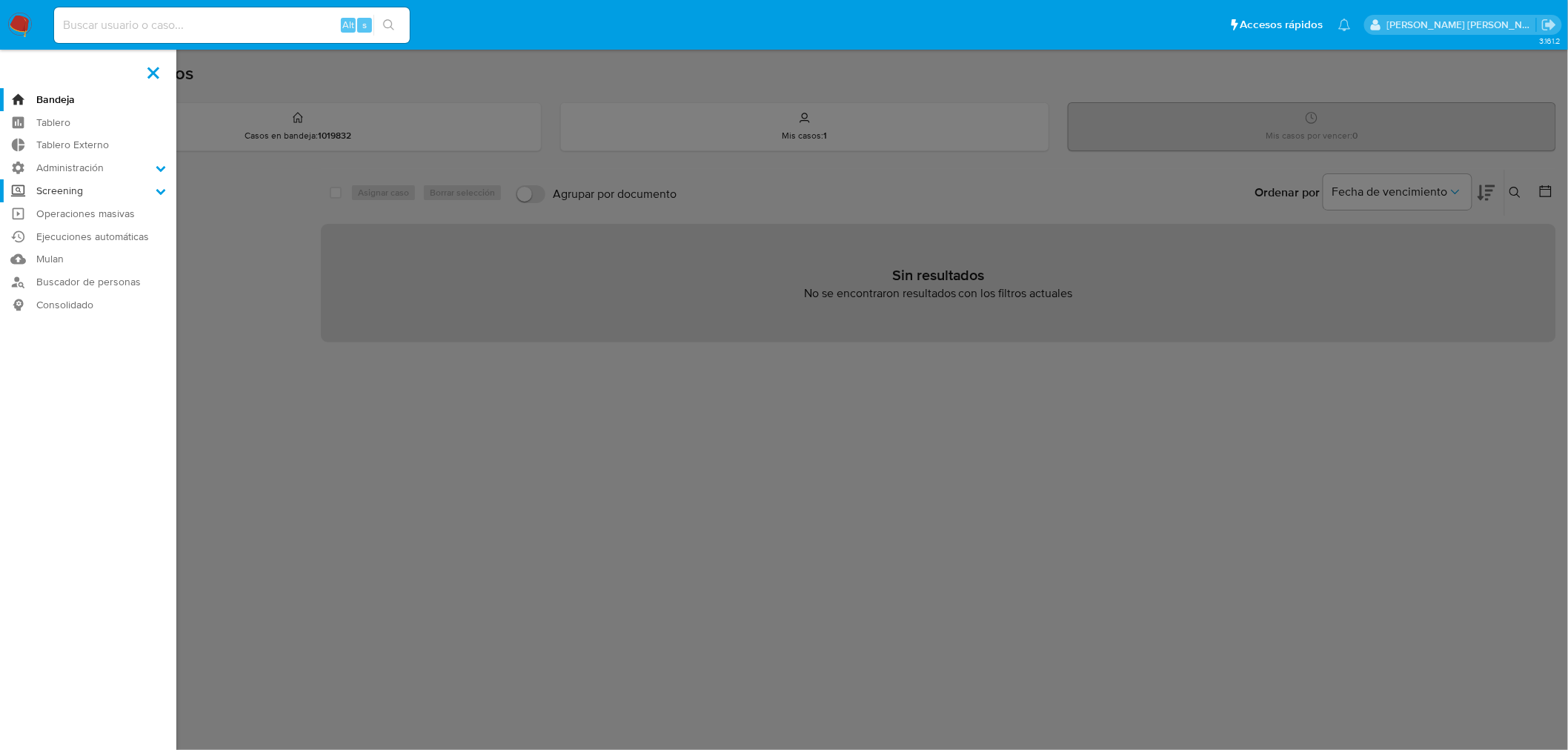
click at [0, 0] on input "Screening" at bounding box center [0, 0] width 0 height 0
click at [47, 206] on link "Administrador de Listas" at bounding box center [88, 212] width 177 height 18
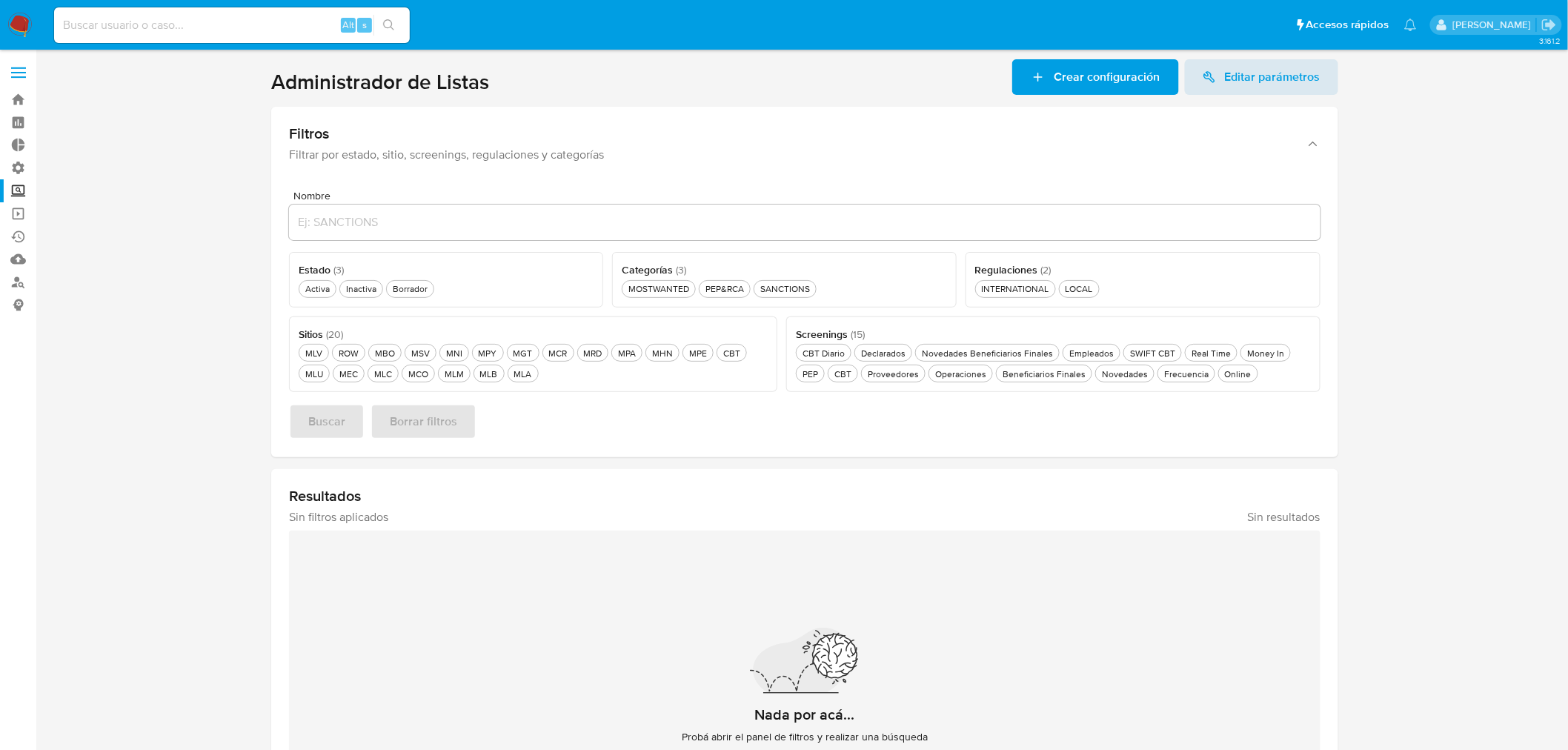
click at [1058, 79] on span "Crear configuración" at bounding box center [1107, 77] width 106 height 36
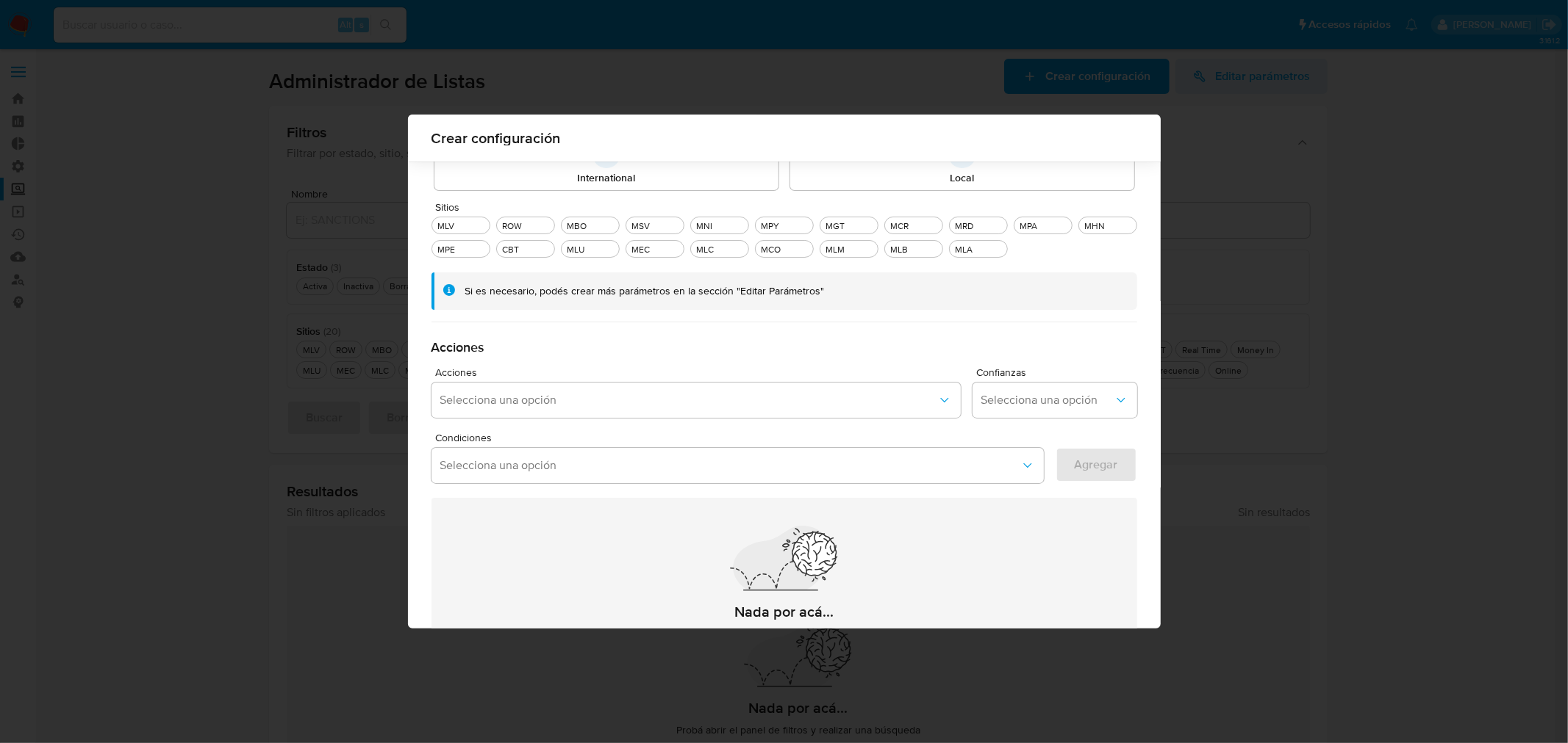
scroll to position [233, 0]
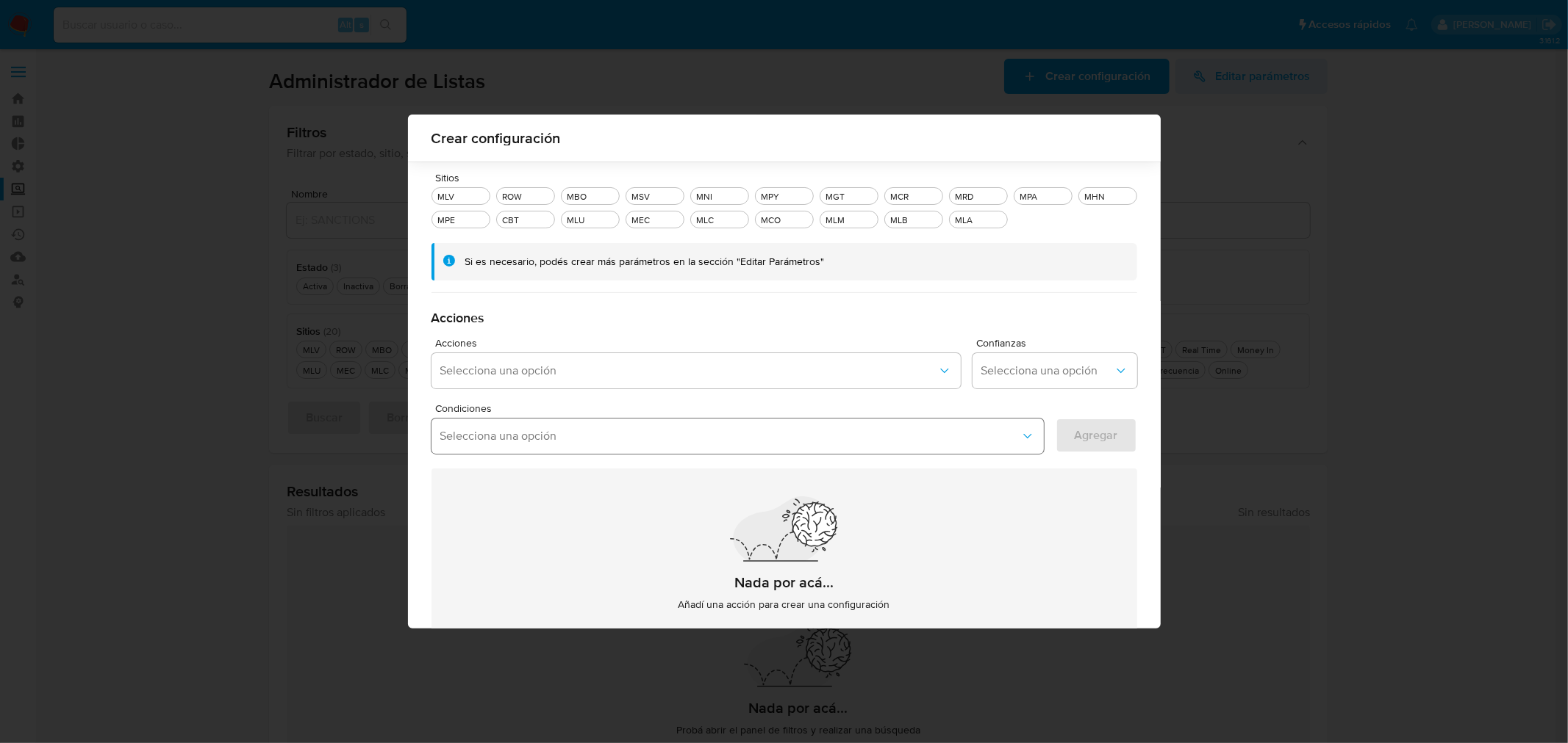
click at [744, 437] on span "Selecciona una opción" at bounding box center [729, 436] width 580 height 15
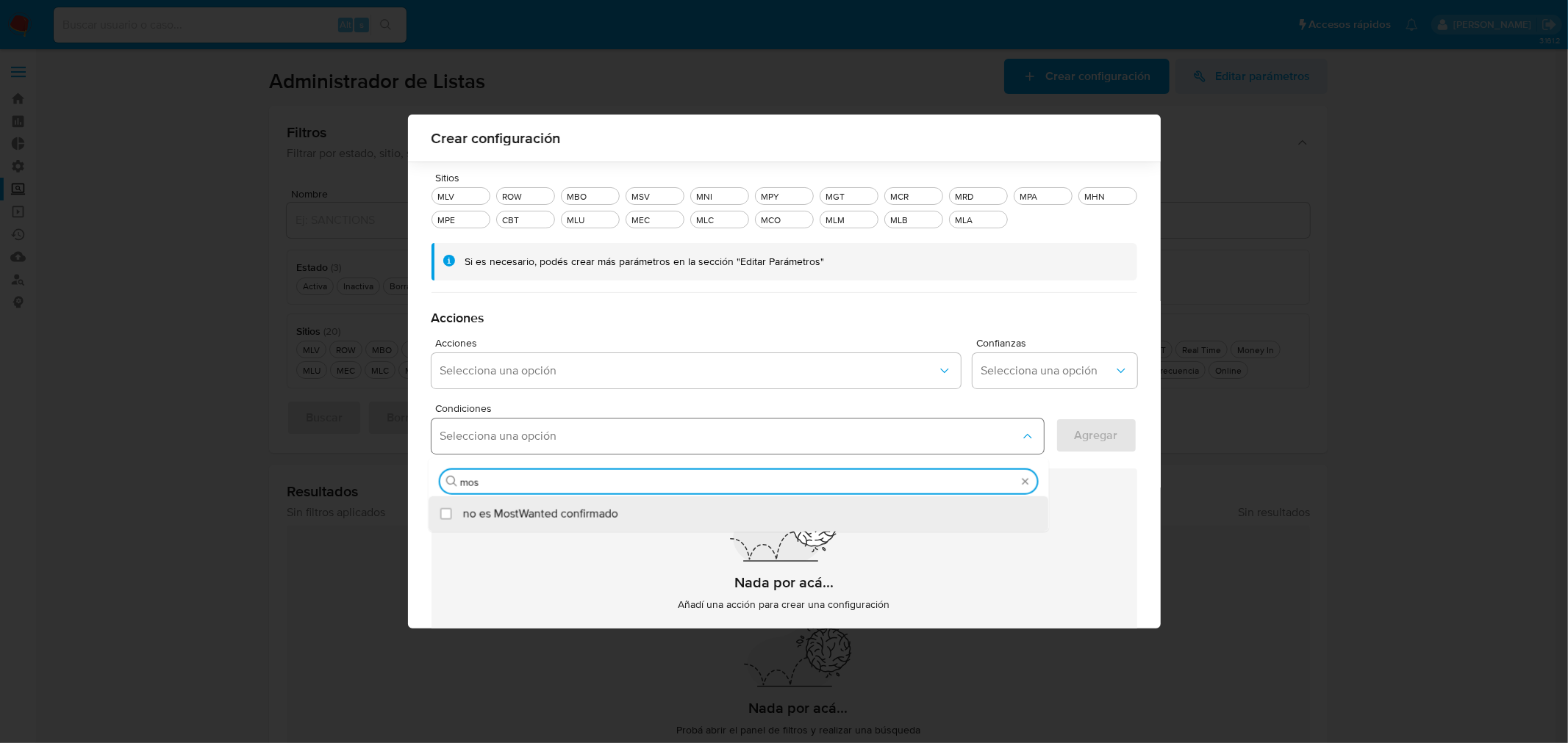
type input "most"
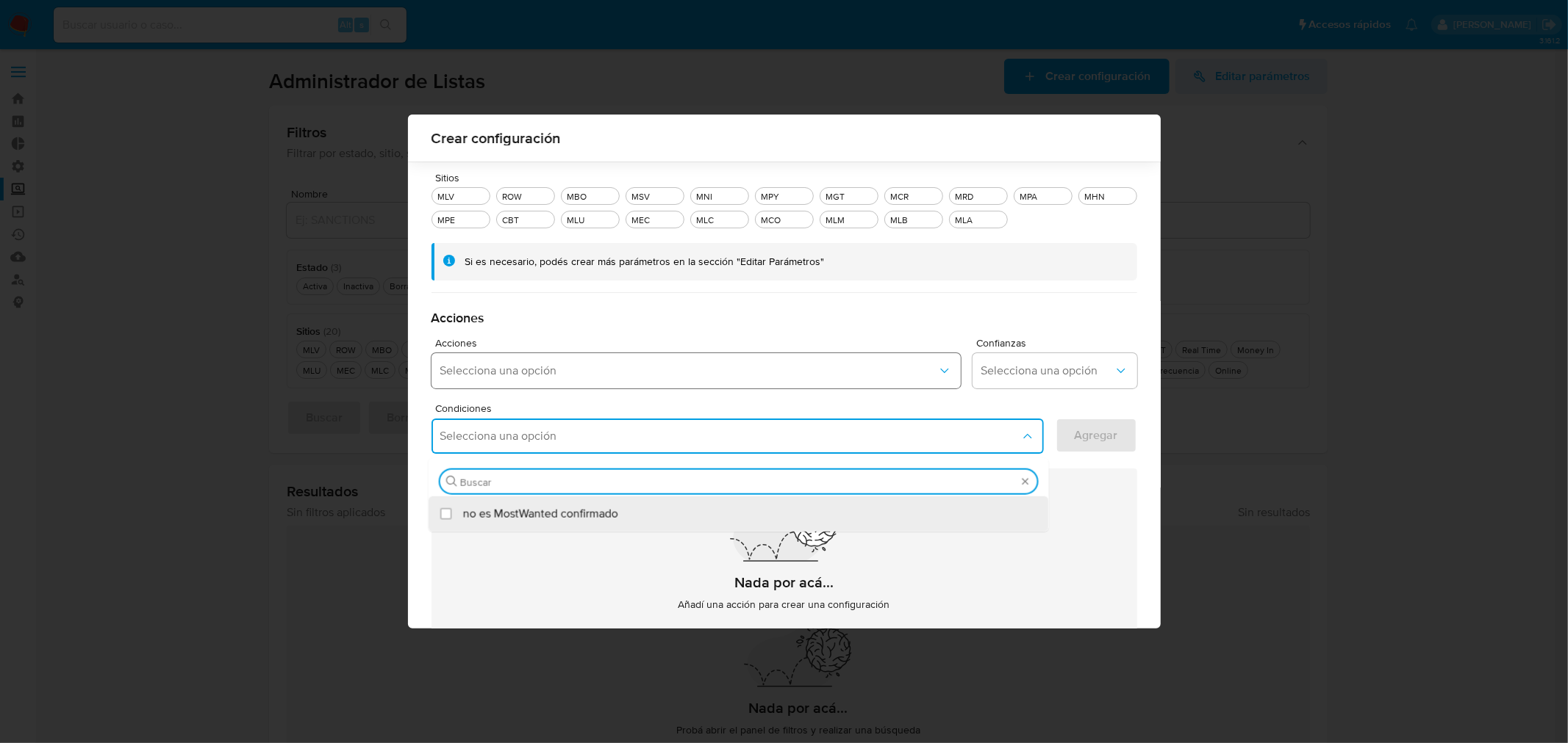
click at [645, 367] on span "Selecciona una opción" at bounding box center [688, 371] width 497 height 15
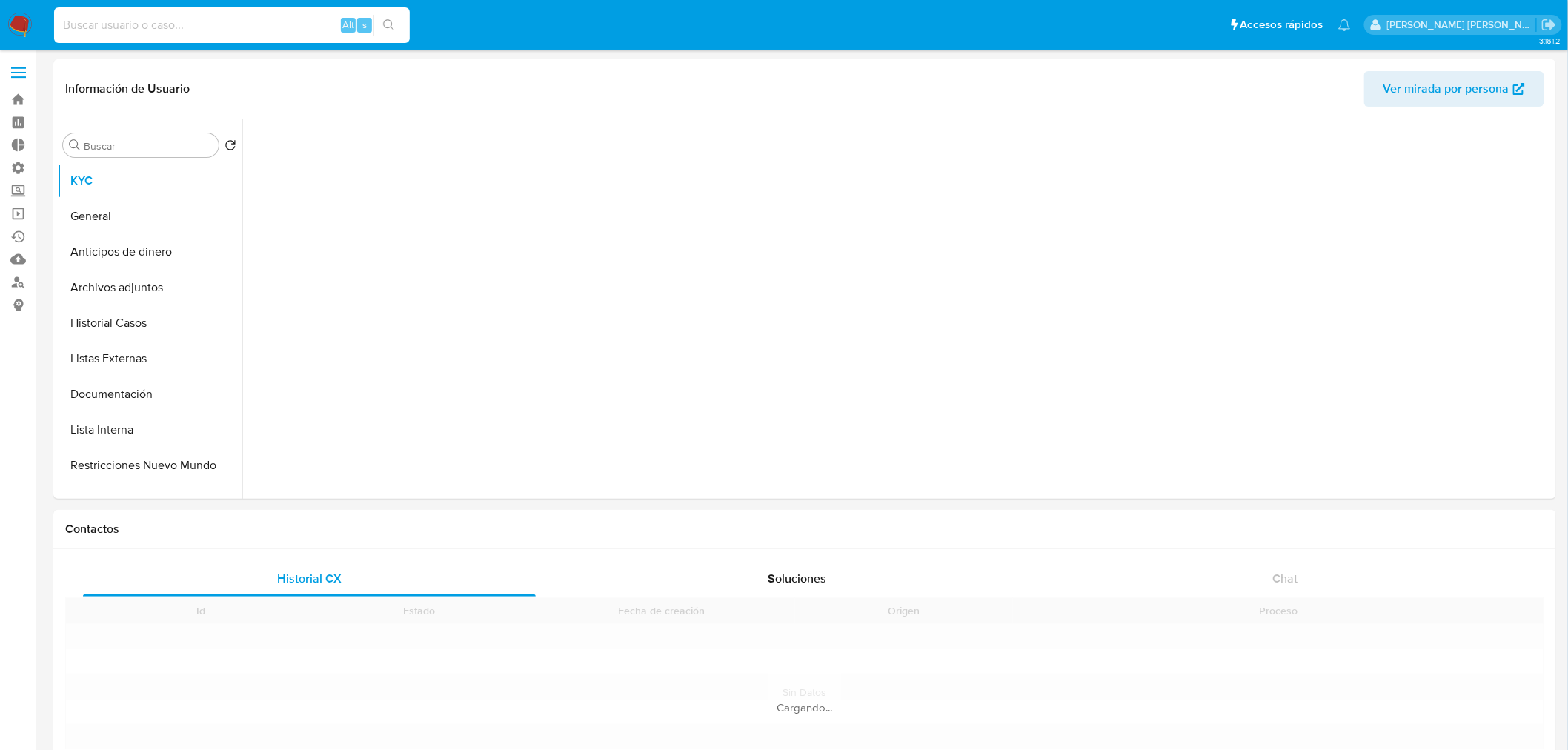
click at [232, 30] on input at bounding box center [232, 25] width 356 height 19
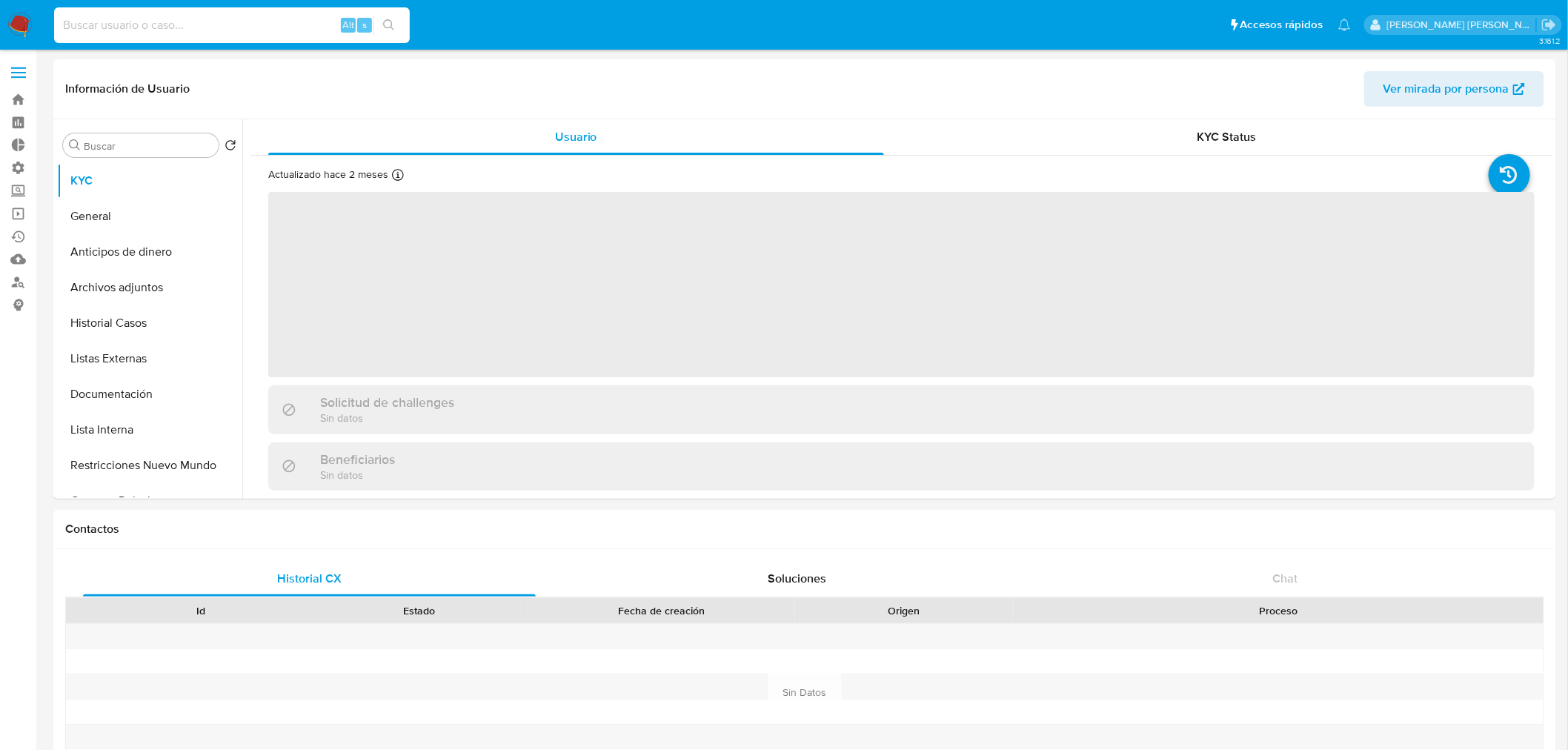
paste input "102463496"
type input "102463496"
select select "10"
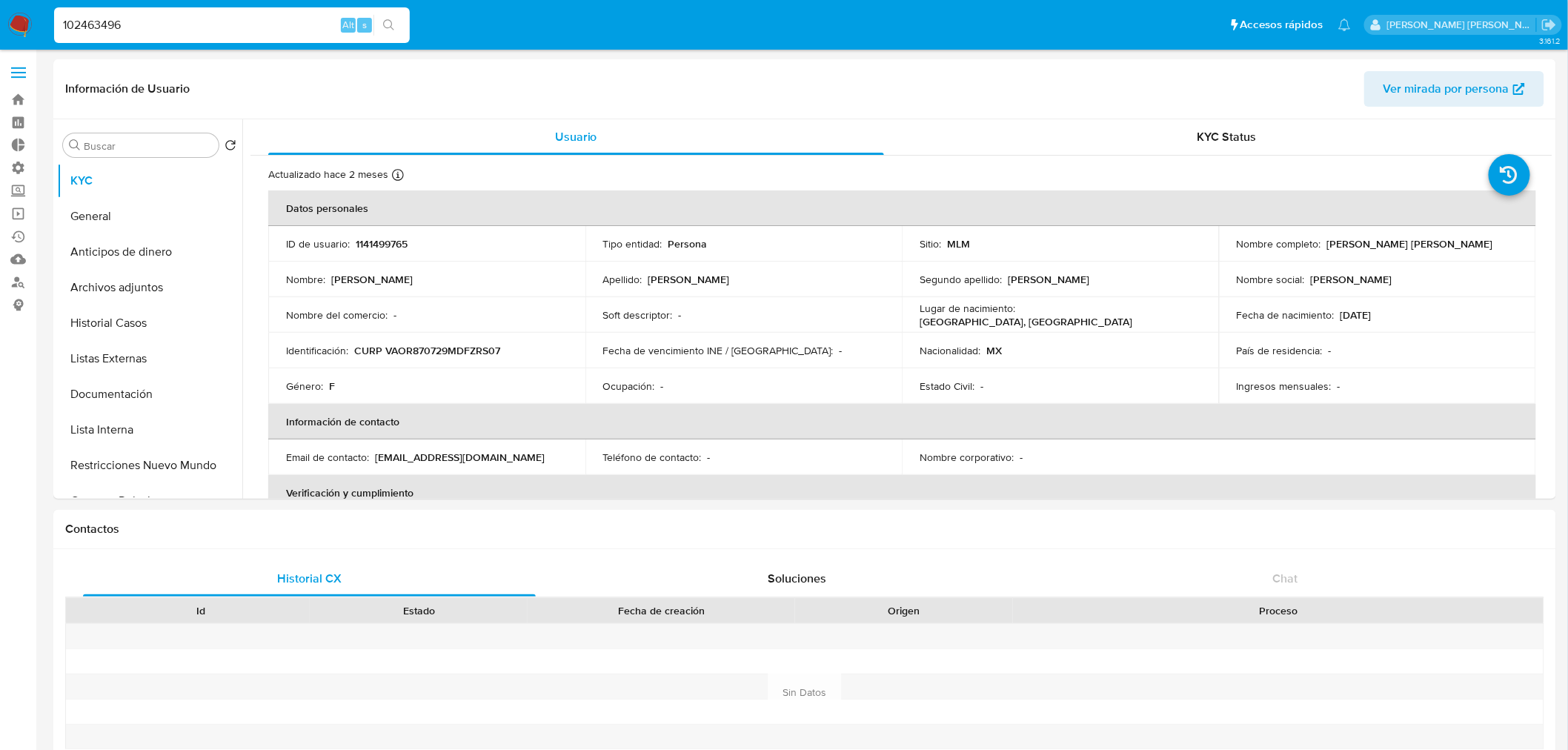
type input "102463496"
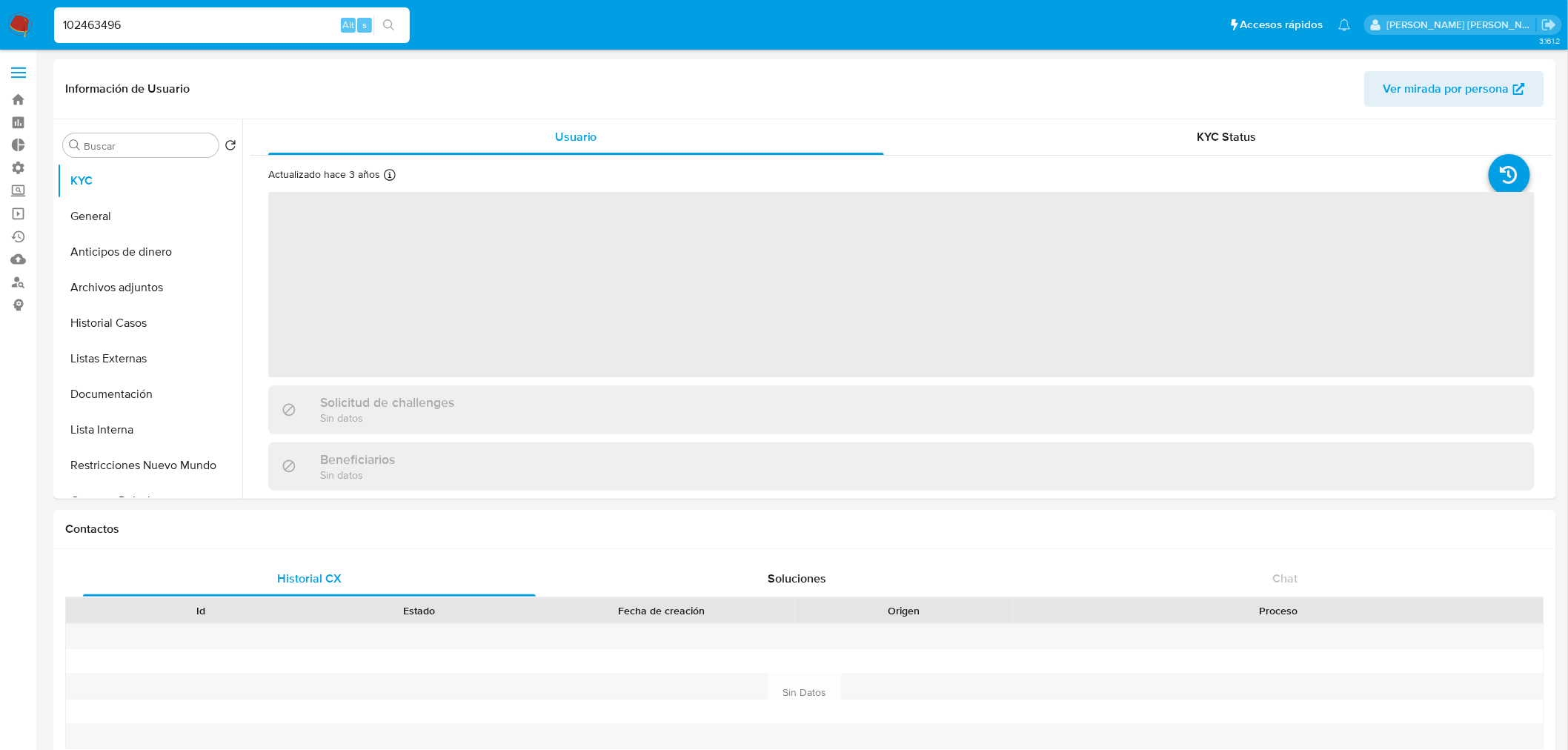
select select "10"
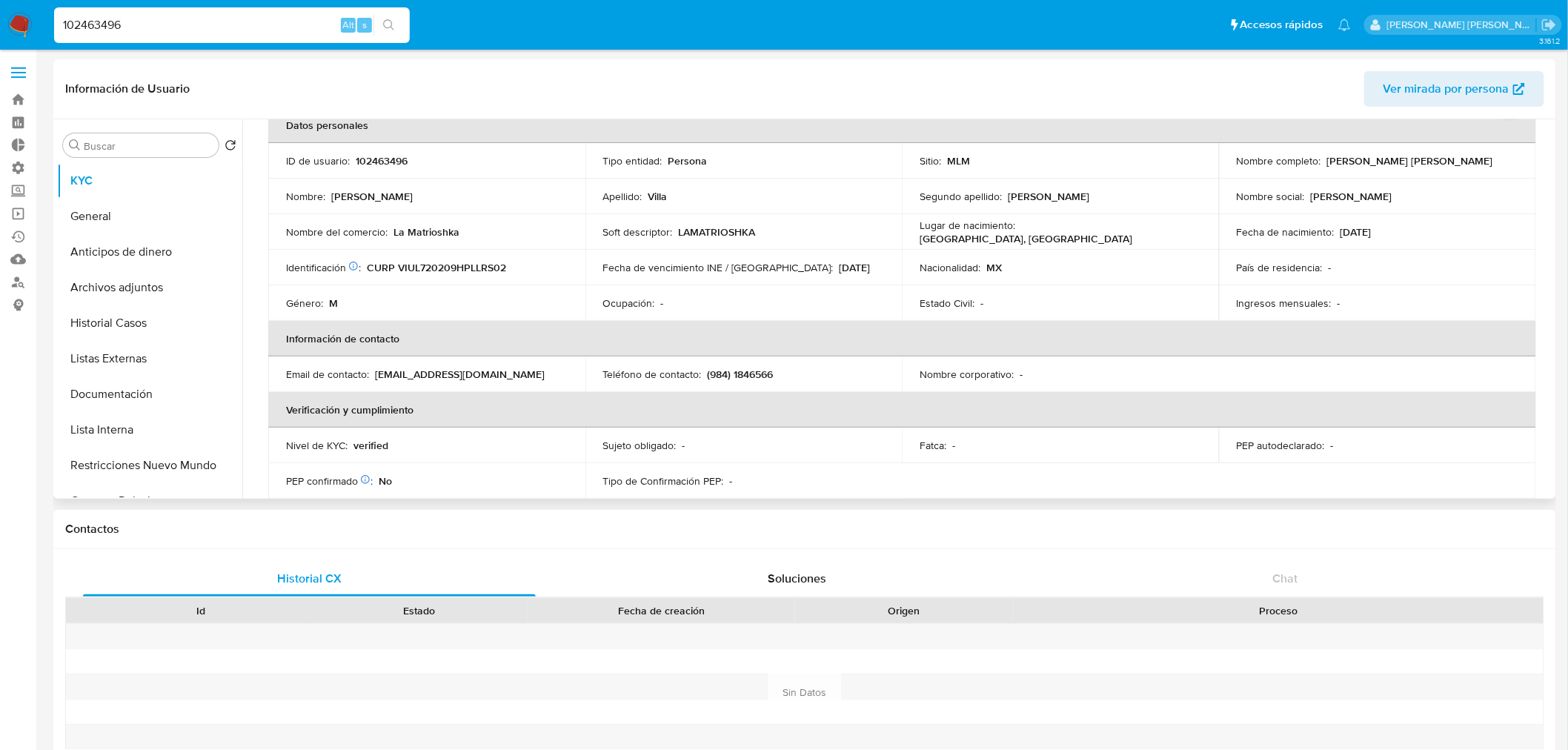
scroll to position [83, 0]
click at [273, 19] on input "102463496" at bounding box center [232, 25] width 356 height 19
paste input "446130958"
type input "446130958"
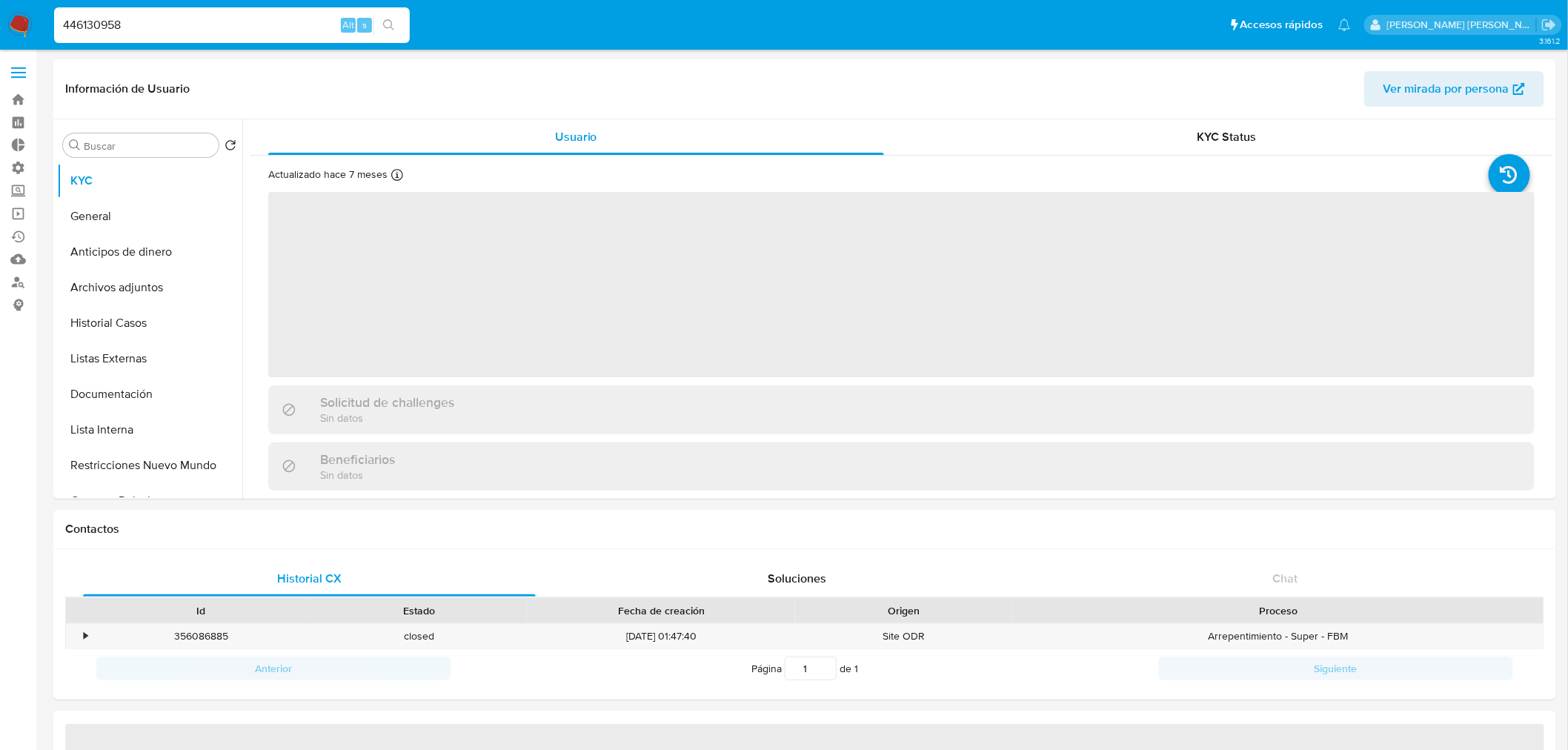
select select "10"
